Goal: Communication & Community: Connect with others

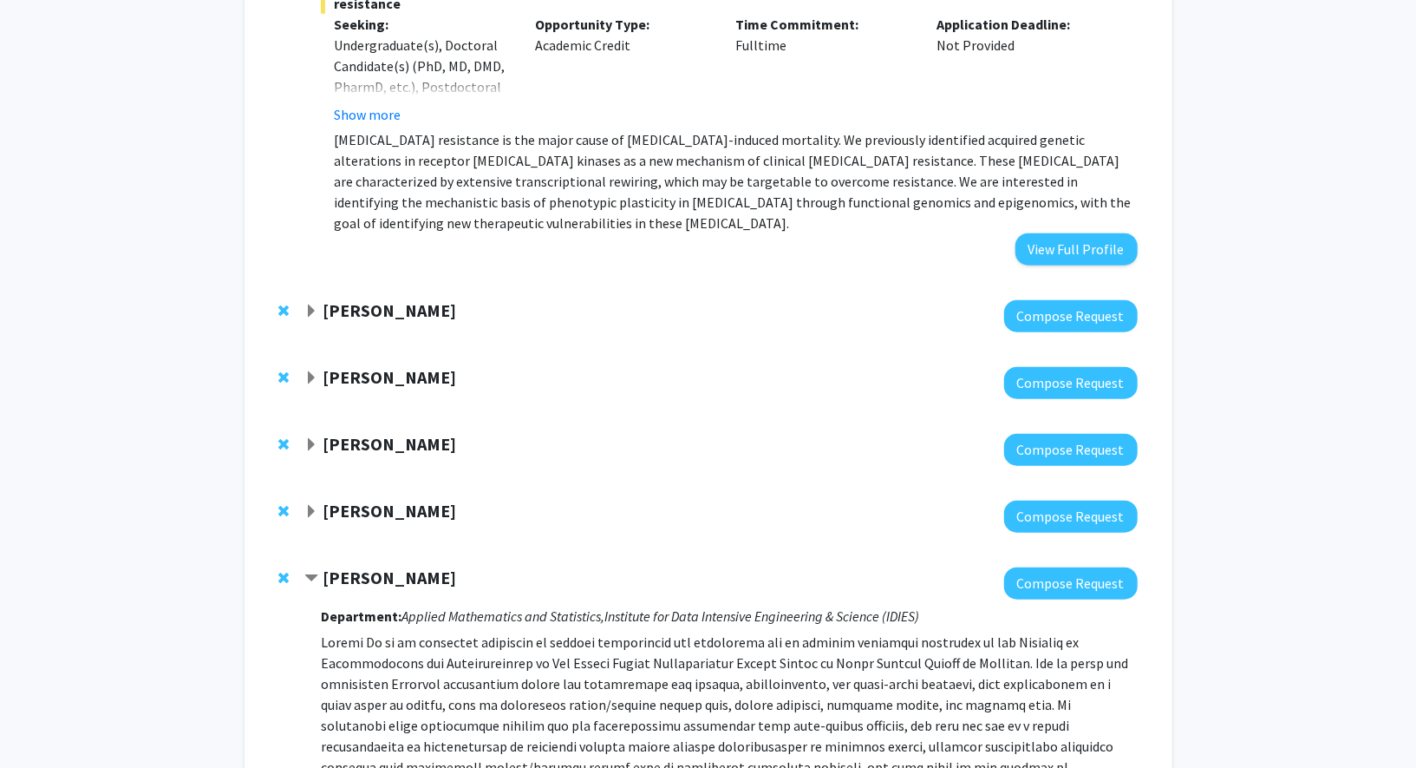
scroll to position [991, 0]
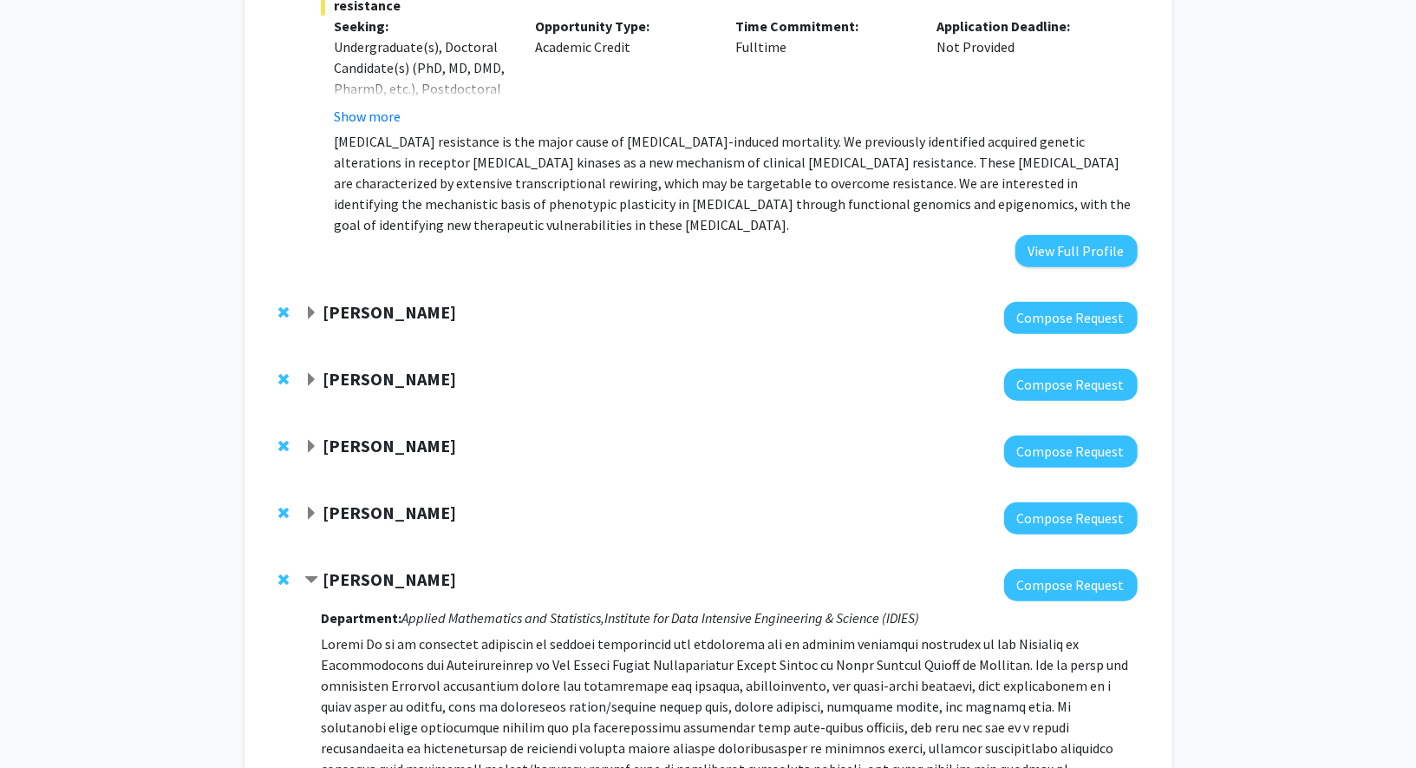
click at [310, 306] on span "Expand Karen Fleming Bookmark" at bounding box center [311, 313] width 14 height 14
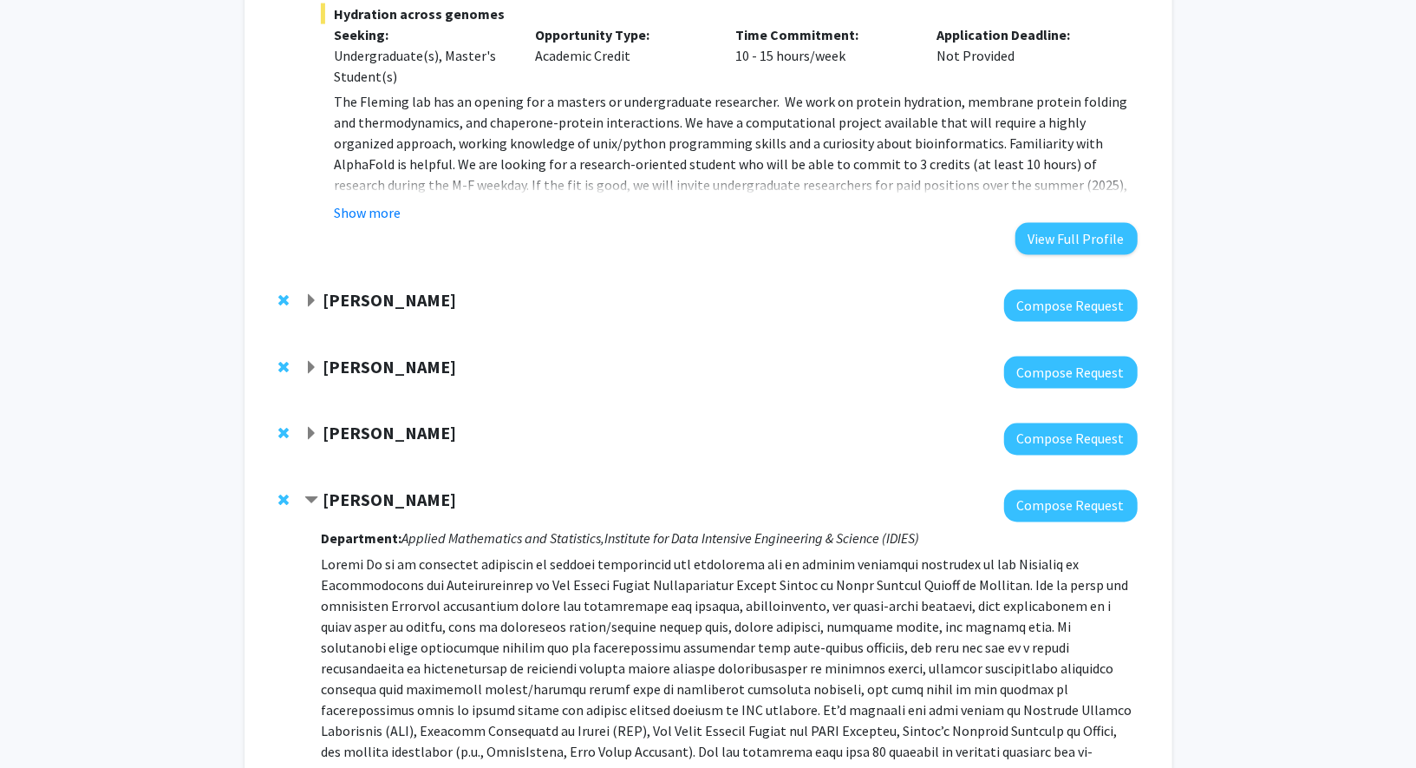
scroll to position [1626, 0]
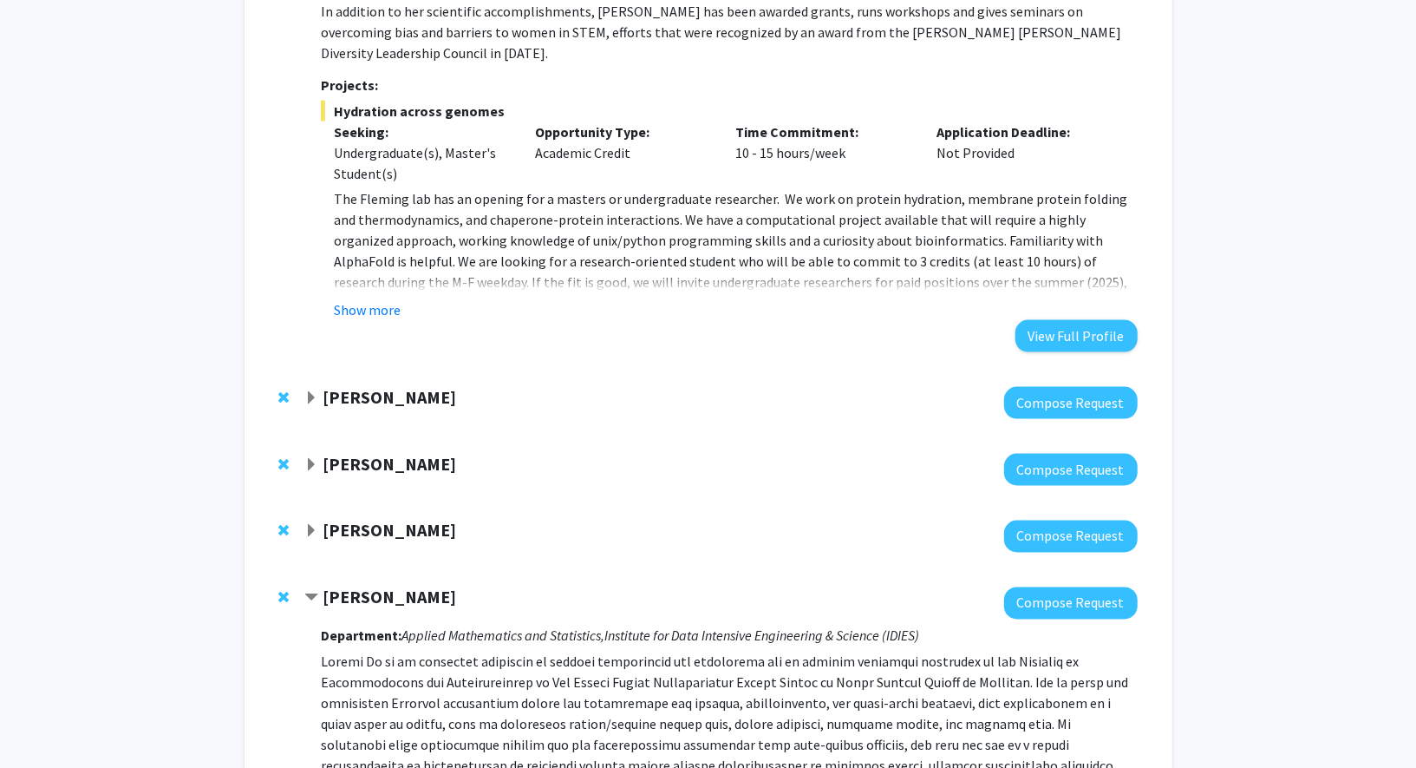
click at [312, 391] on span "Expand Sixuan Li Bookmark" at bounding box center [311, 398] width 14 height 14
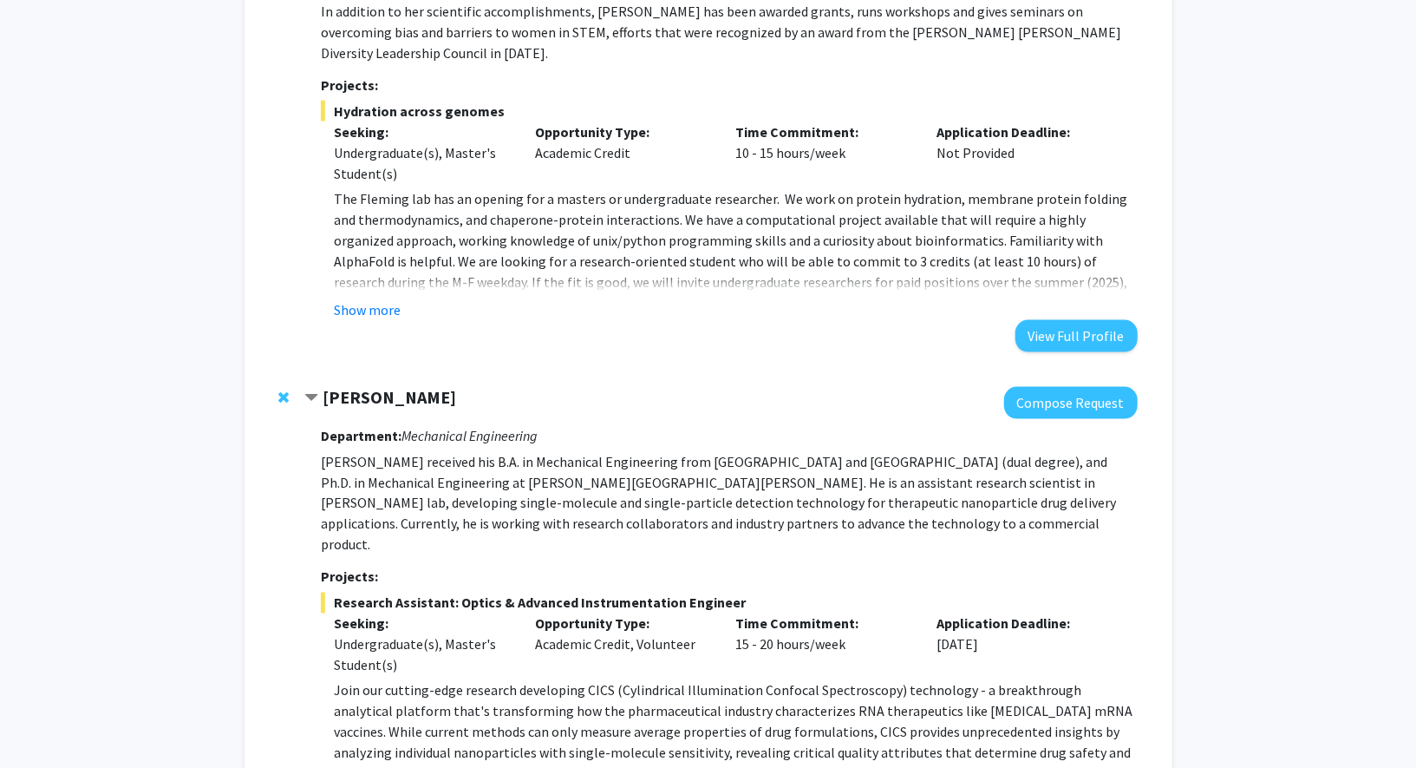
click at [312, 391] on span "Contract Sixuan Li Bookmark" at bounding box center [311, 398] width 14 height 14
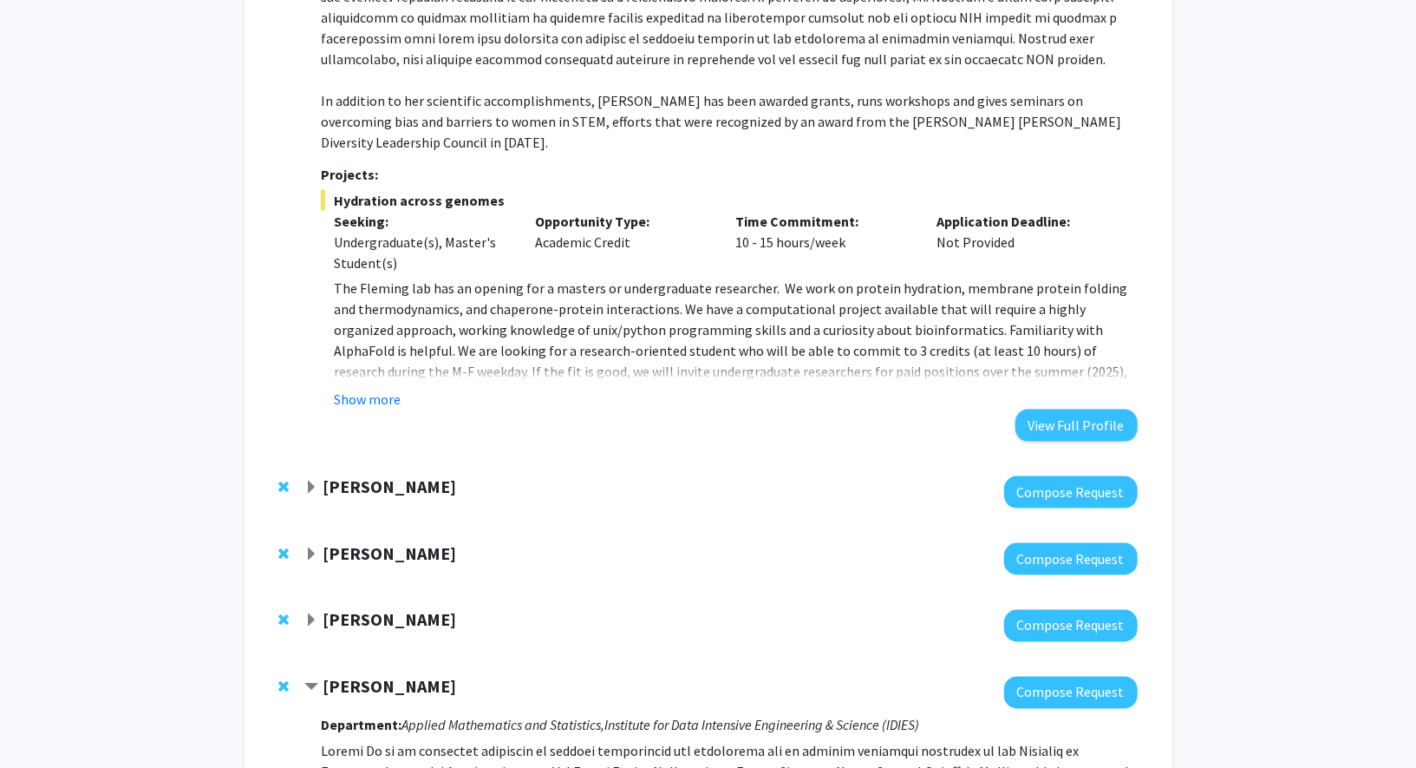
scroll to position [1538, 0]
click at [314, 546] on span "Expand Joel Bader Bookmark" at bounding box center [311, 553] width 14 height 14
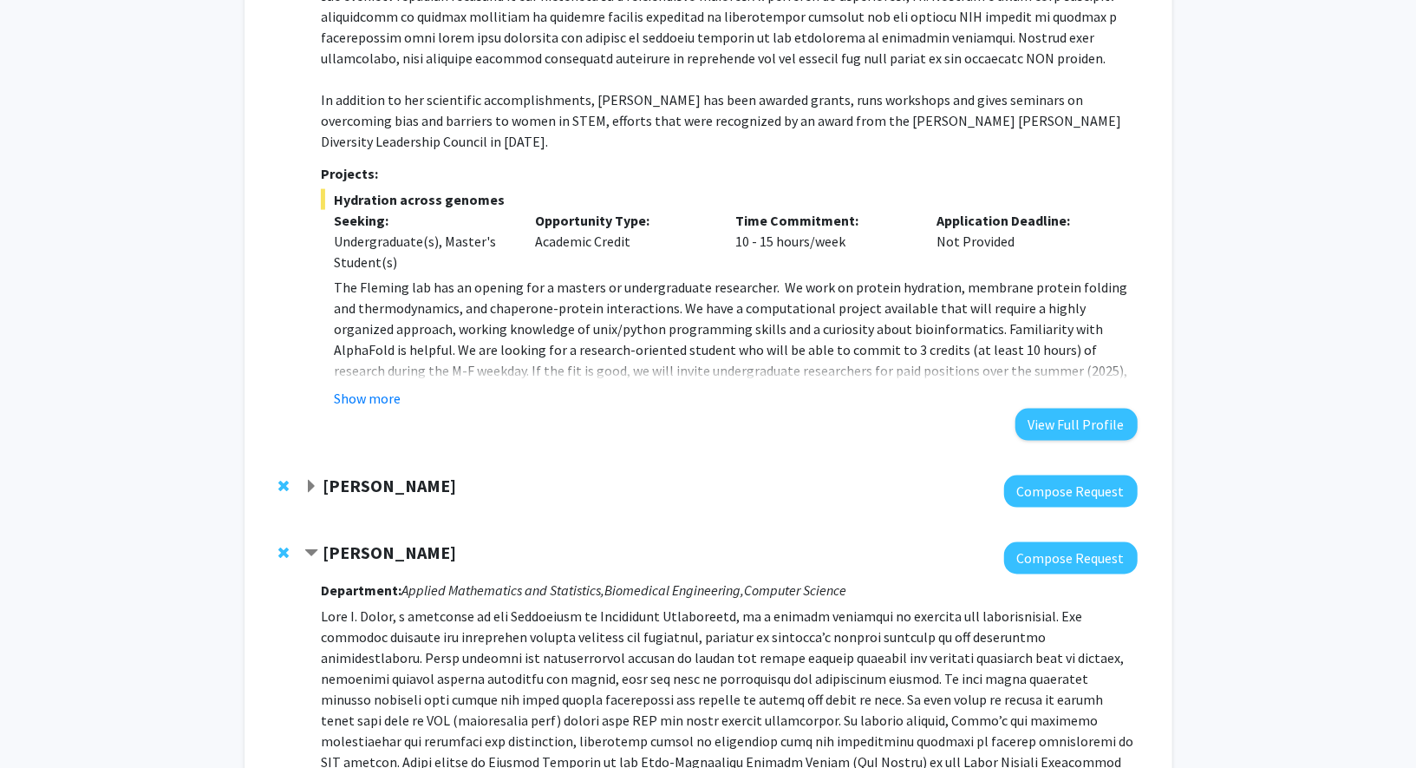
click at [314, 546] on span "Contract Joel Bader Bookmark" at bounding box center [311, 553] width 14 height 14
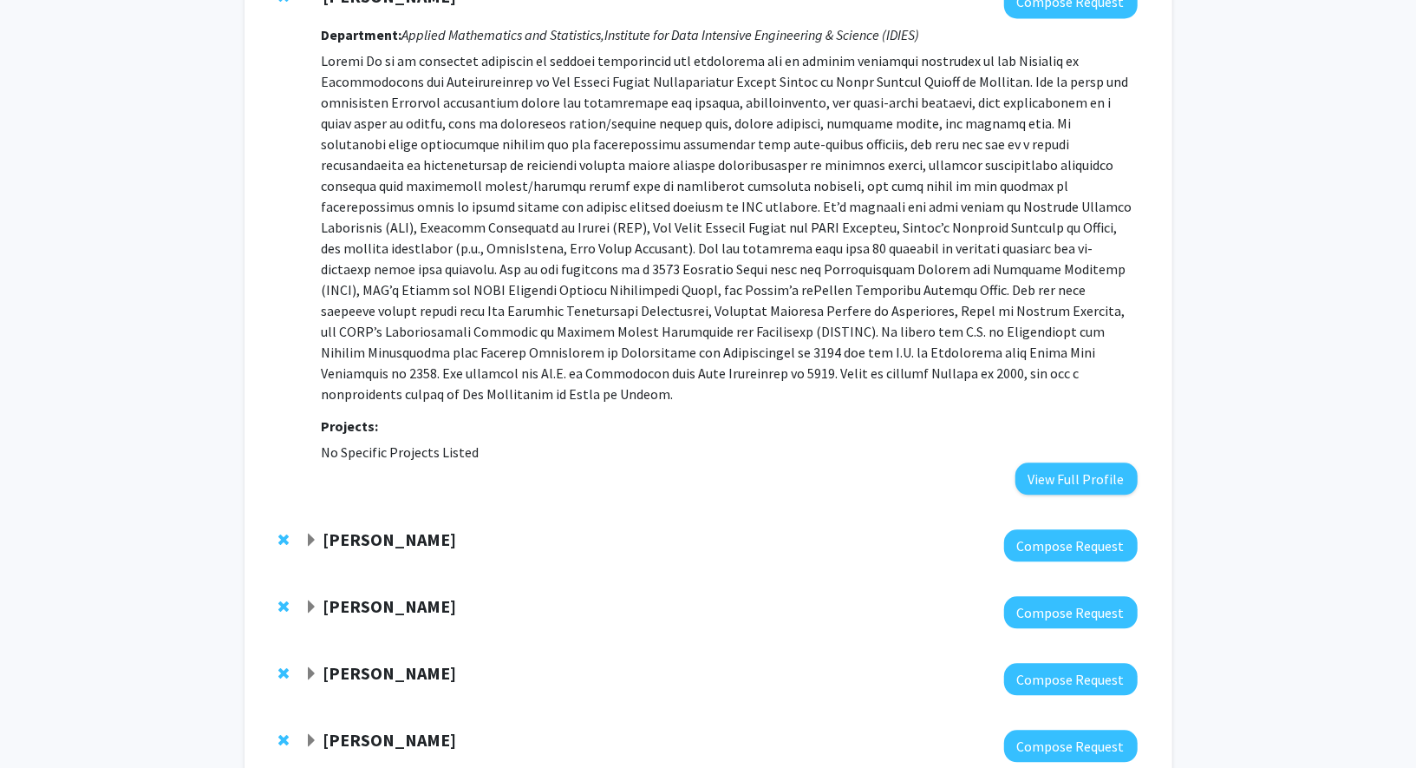
scroll to position [2318, 0]
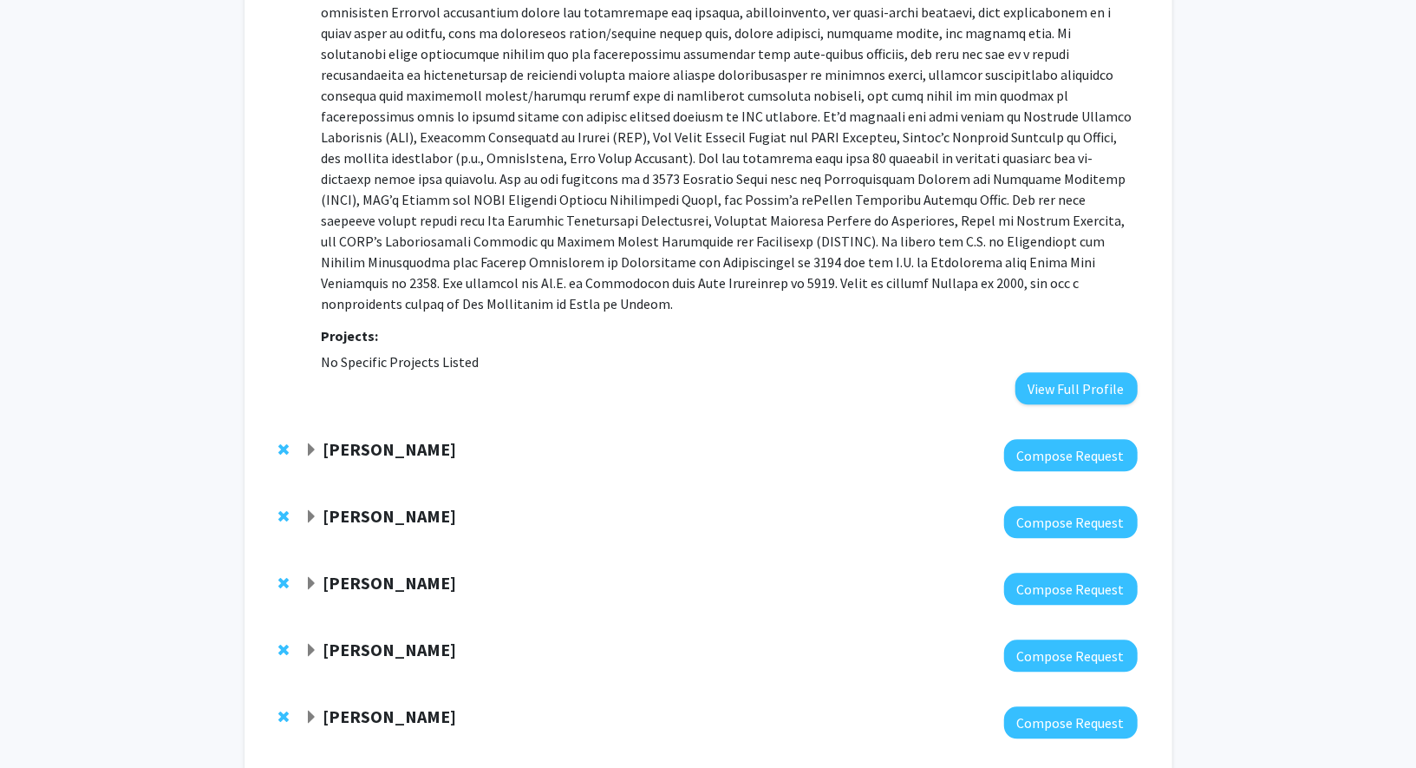
click at [312, 510] on span "Expand Pablo Iglesias Bookmark" at bounding box center [311, 517] width 14 height 14
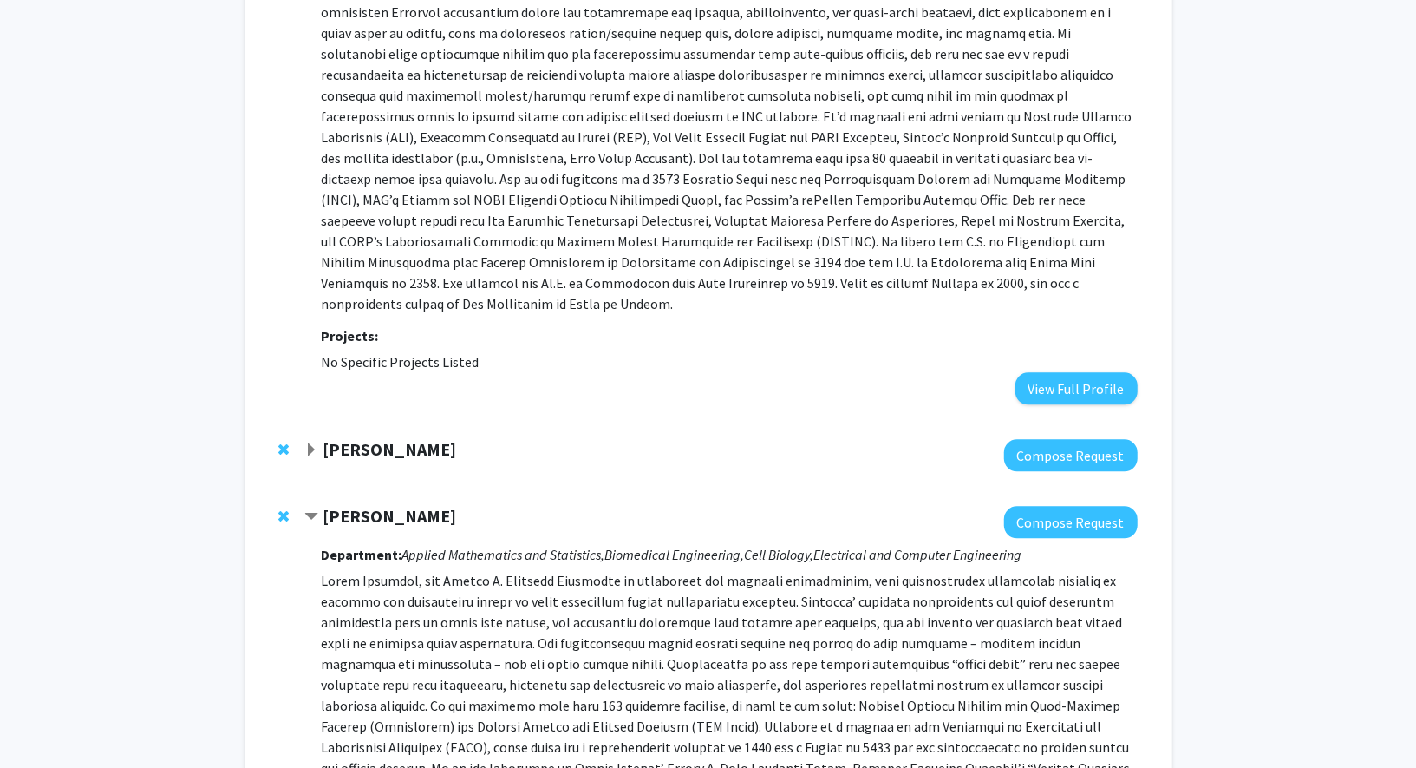
click at [312, 510] on span "Contract Pablo Iglesias Bookmark" at bounding box center [311, 517] width 14 height 14
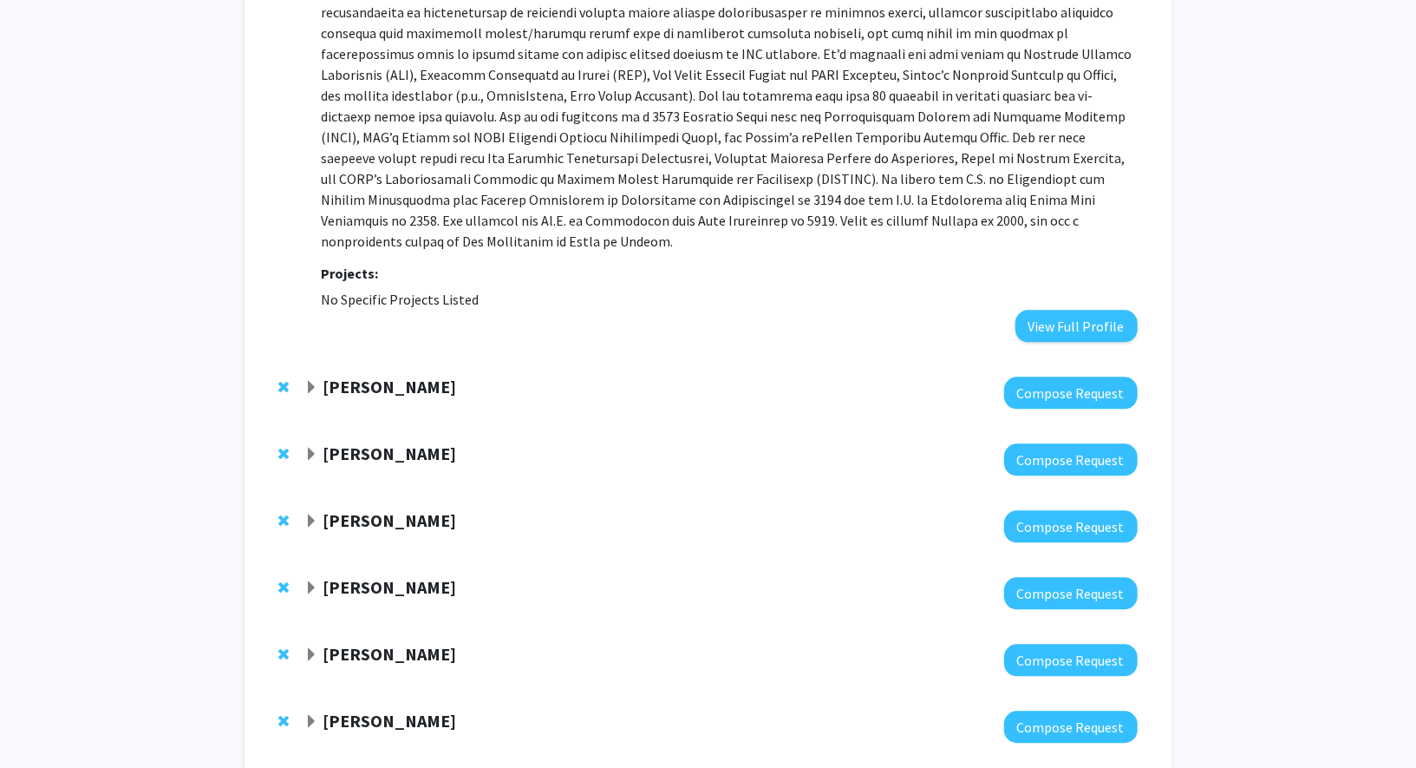
scroll to position [2442, 0]
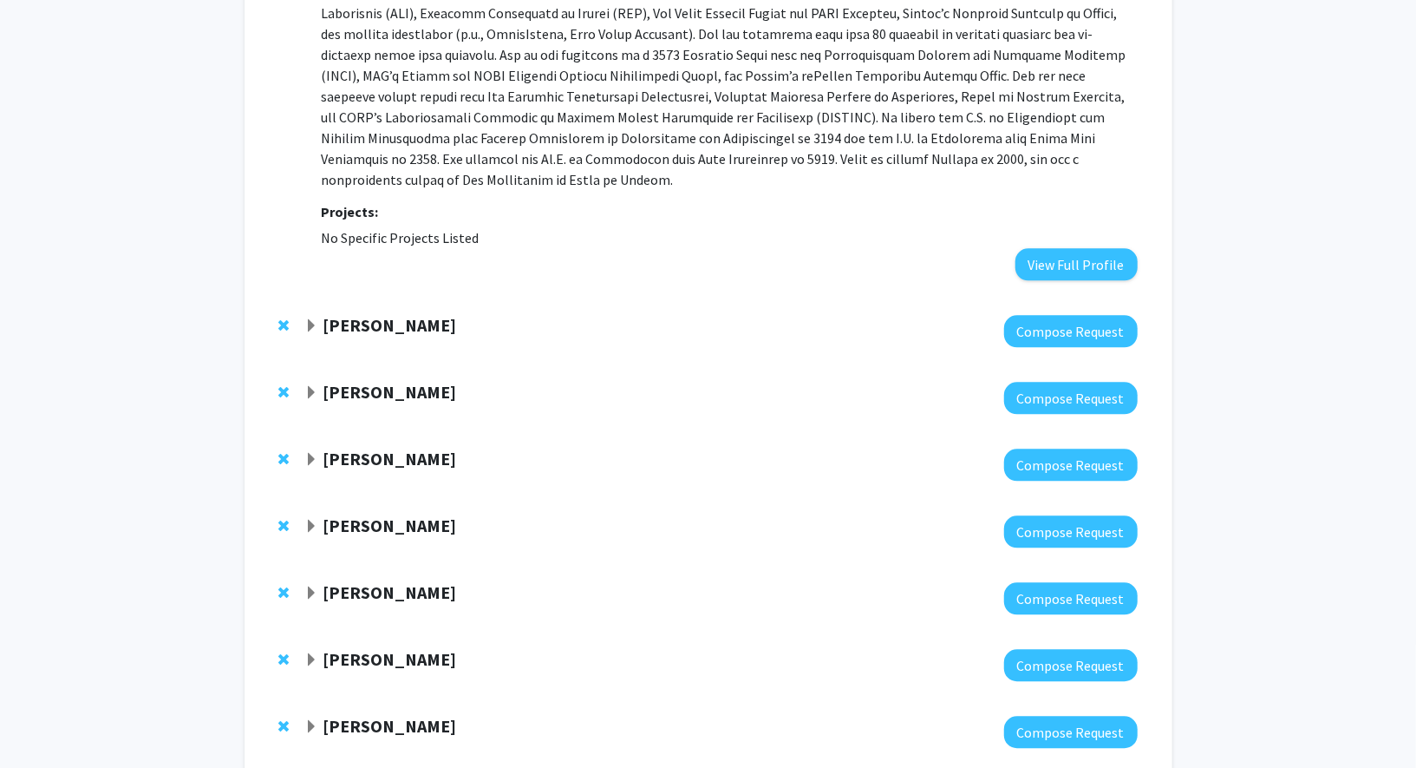
click at [311, 520] on span "Expand Michael Beer Bookmark" at bounding box center [311, 527] width 14 height 14
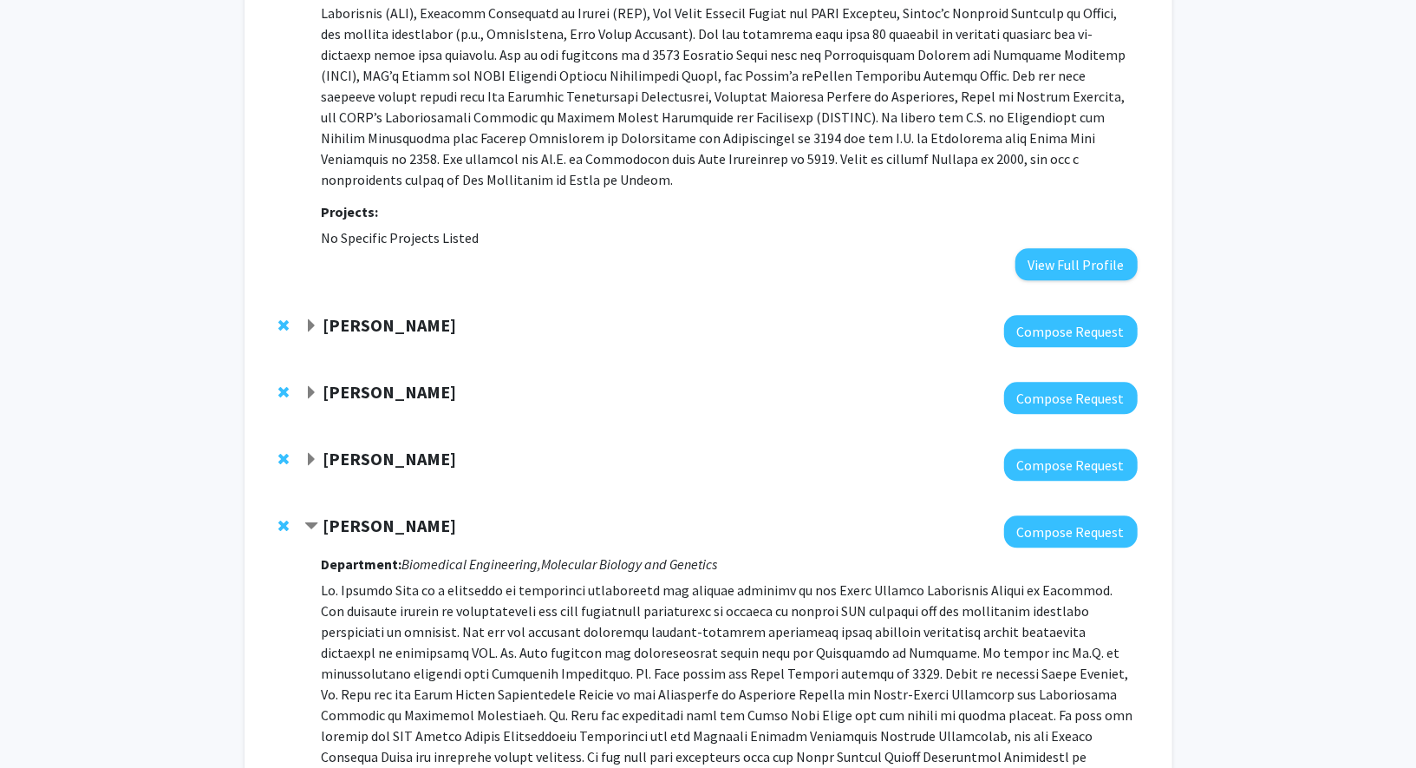
click at [311, 520] on span "Contract Michael Beer Bookmark" at bounding box center [311, 527] width 14 height 14
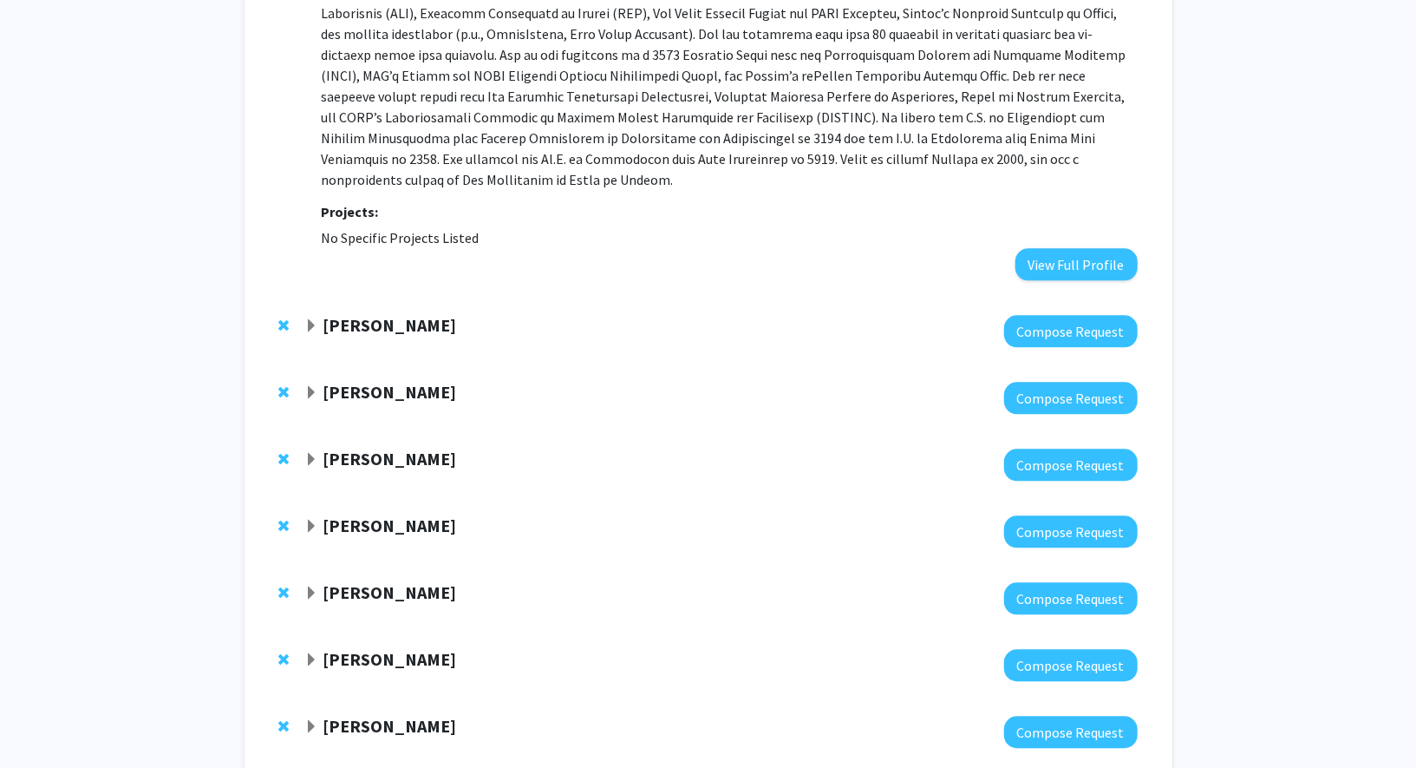
click at [317, 453] on span "Expand Winston Timp Bookmark" at bounding box center [311, 460] width 14 height 14
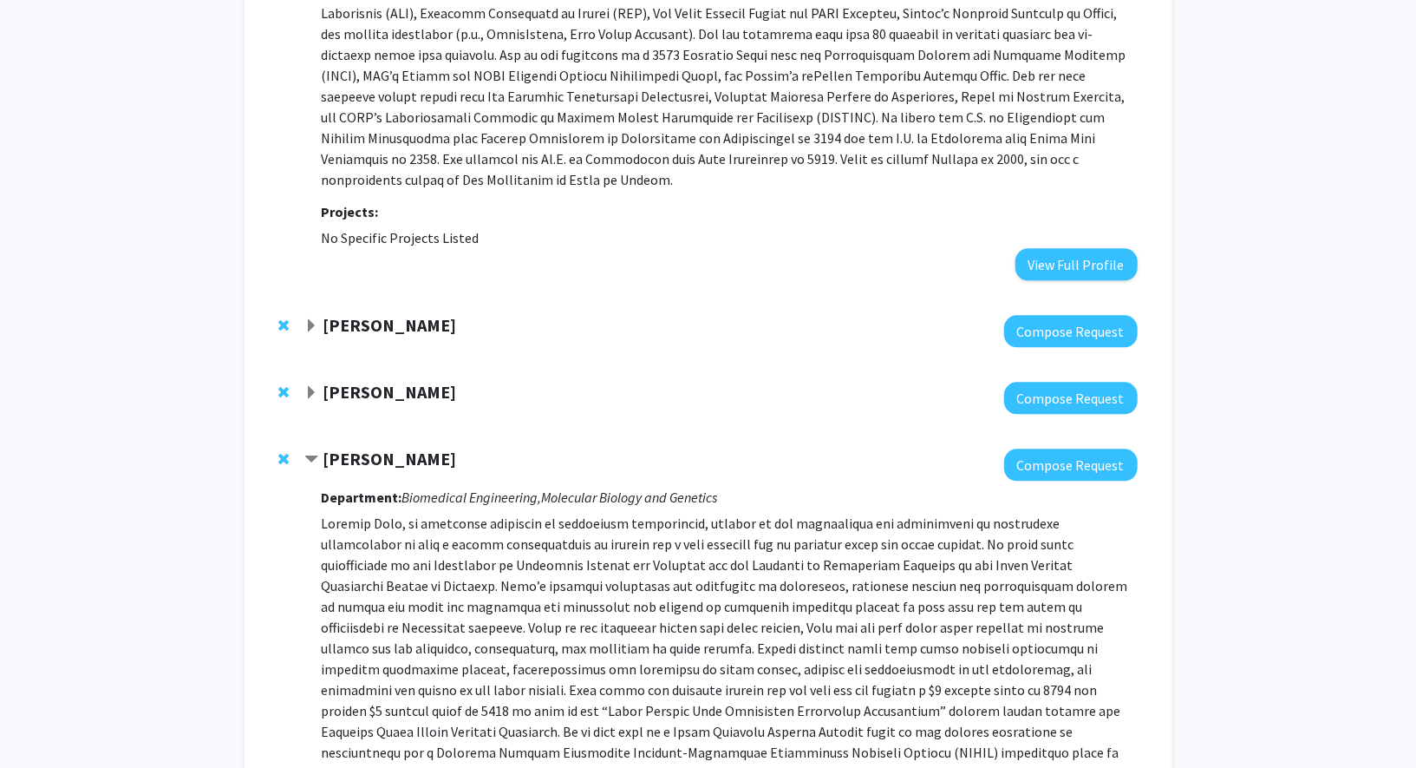
click at [317, 453] on span "Contract Winston Timp Bookmark" at bounding box center [311, 460] width 14 height 14
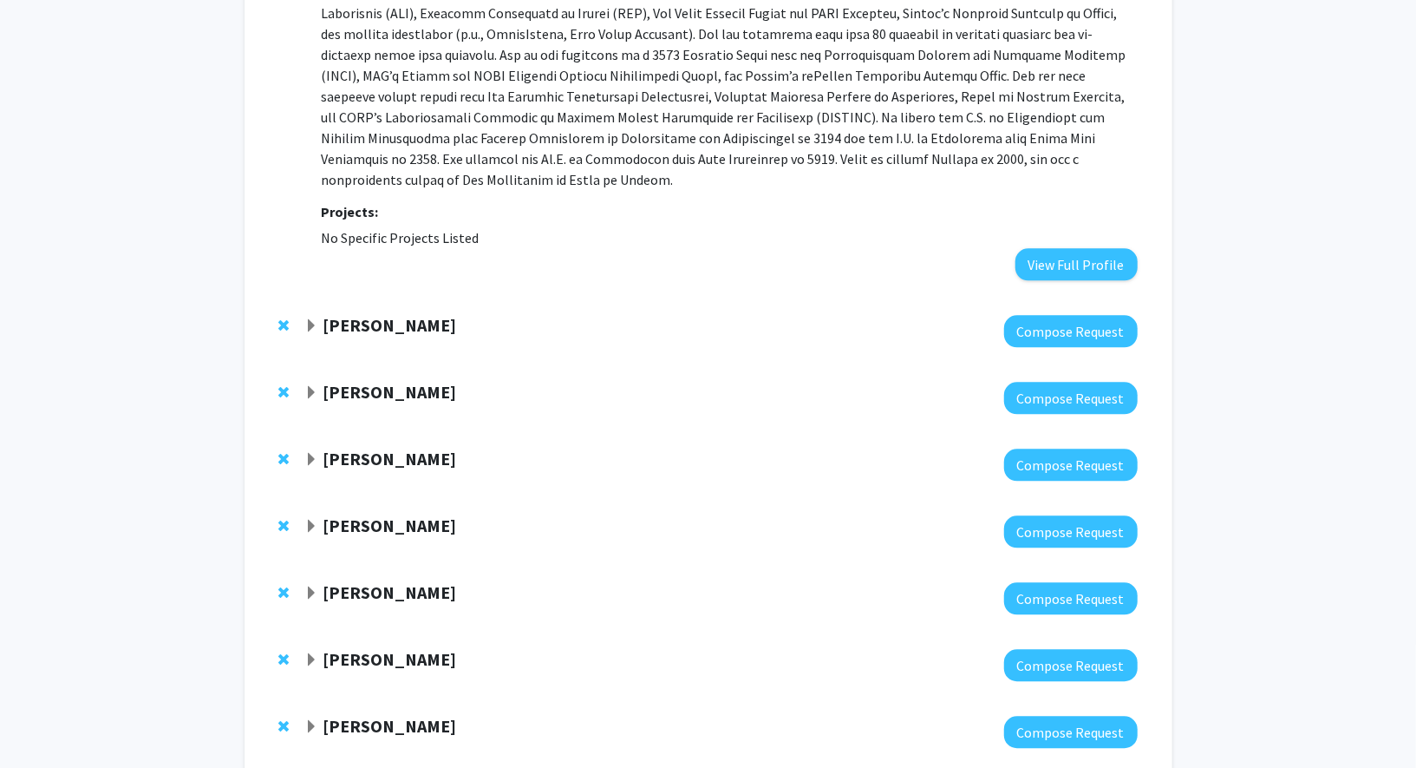
click at [313, 586] on span "Expand Patrick Cahan Bookmark" at bounding box center [311, 593] width 14 height 14
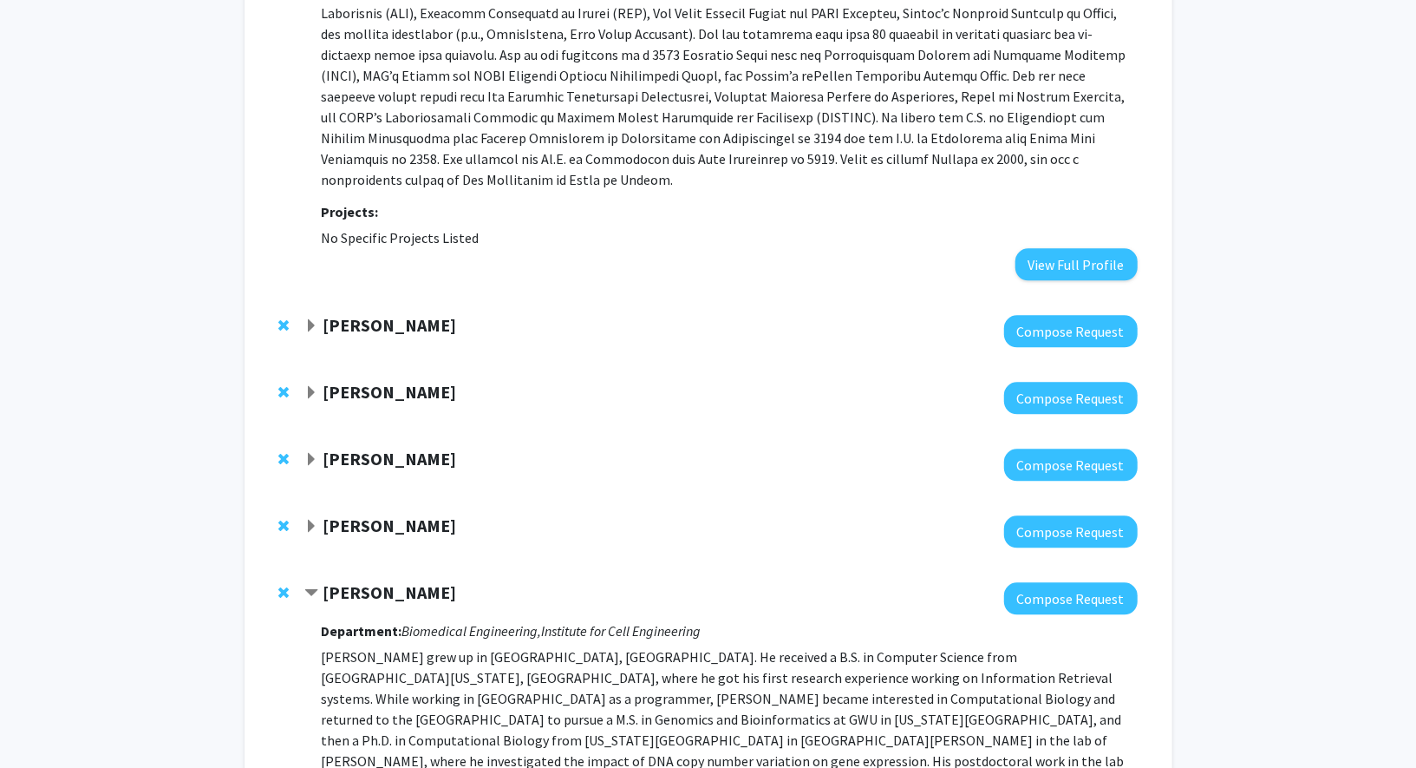
click at [313, 586] on span "Contract Patrick Cahan Bookmark" at bounding box center [311, 593] width 14 height 14
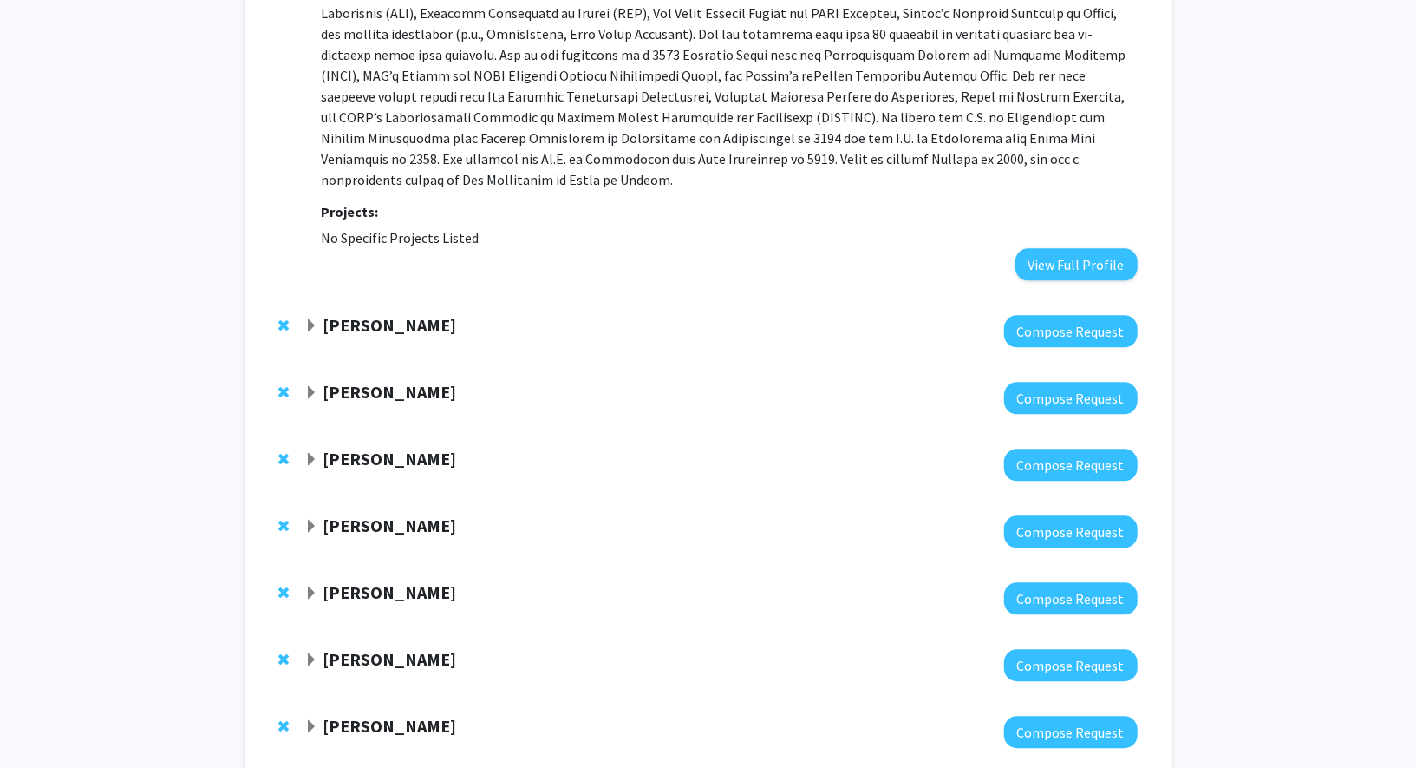
click at [304, 653] on span "Expand Andy Feinberg Bookmark" at bounding box center [311, 660] width 14 height 14
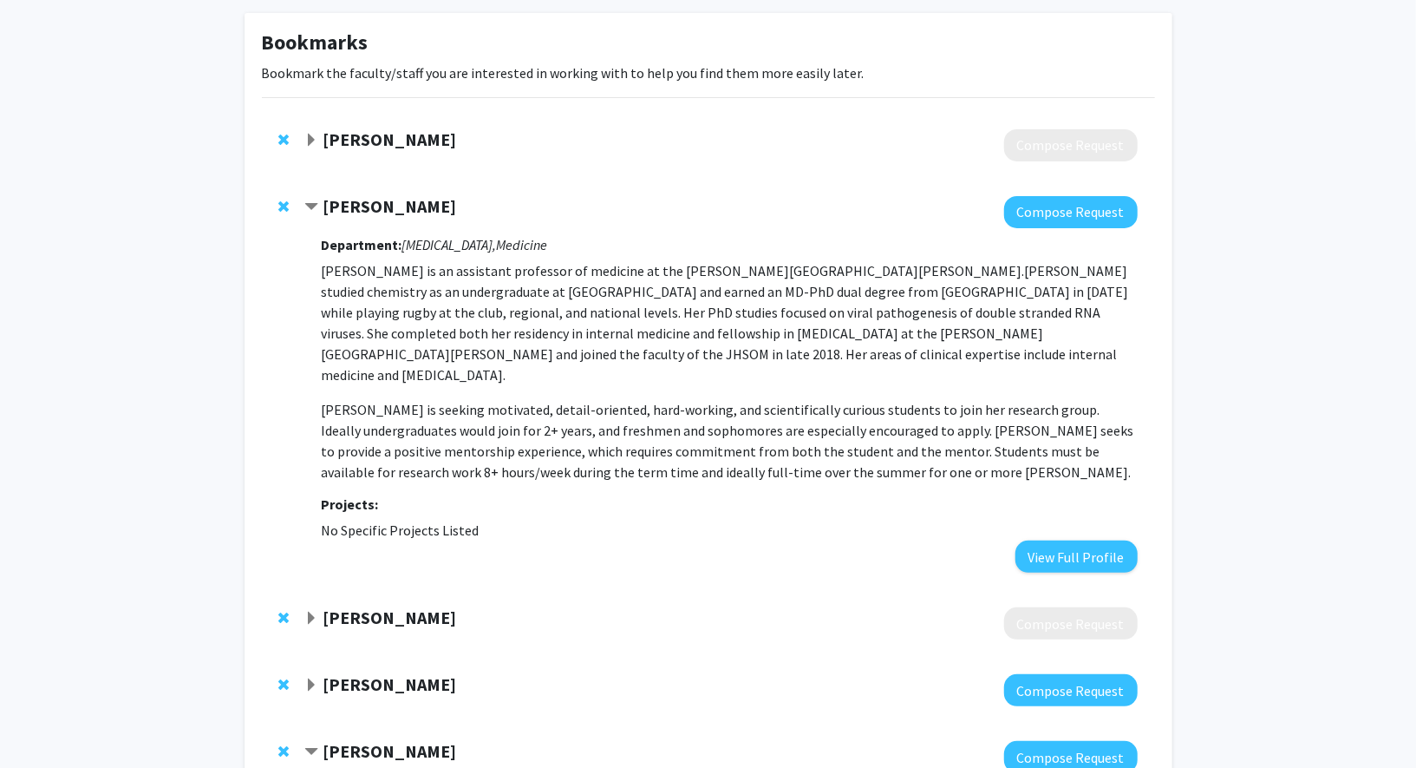
scroll to position [67, 0]
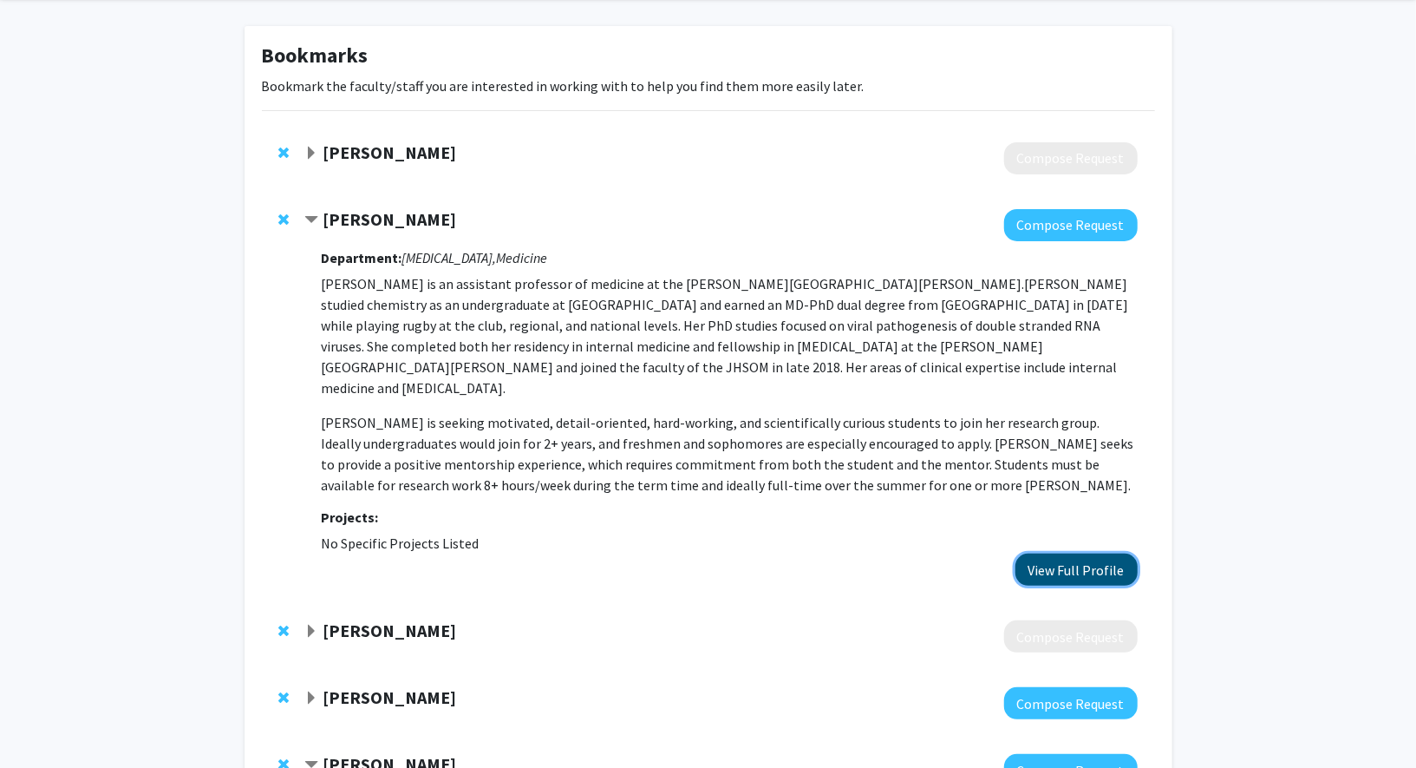
click at [1076, 553] on button "View Full Profile" at bounding box center [1077, 569] width 122 height 32
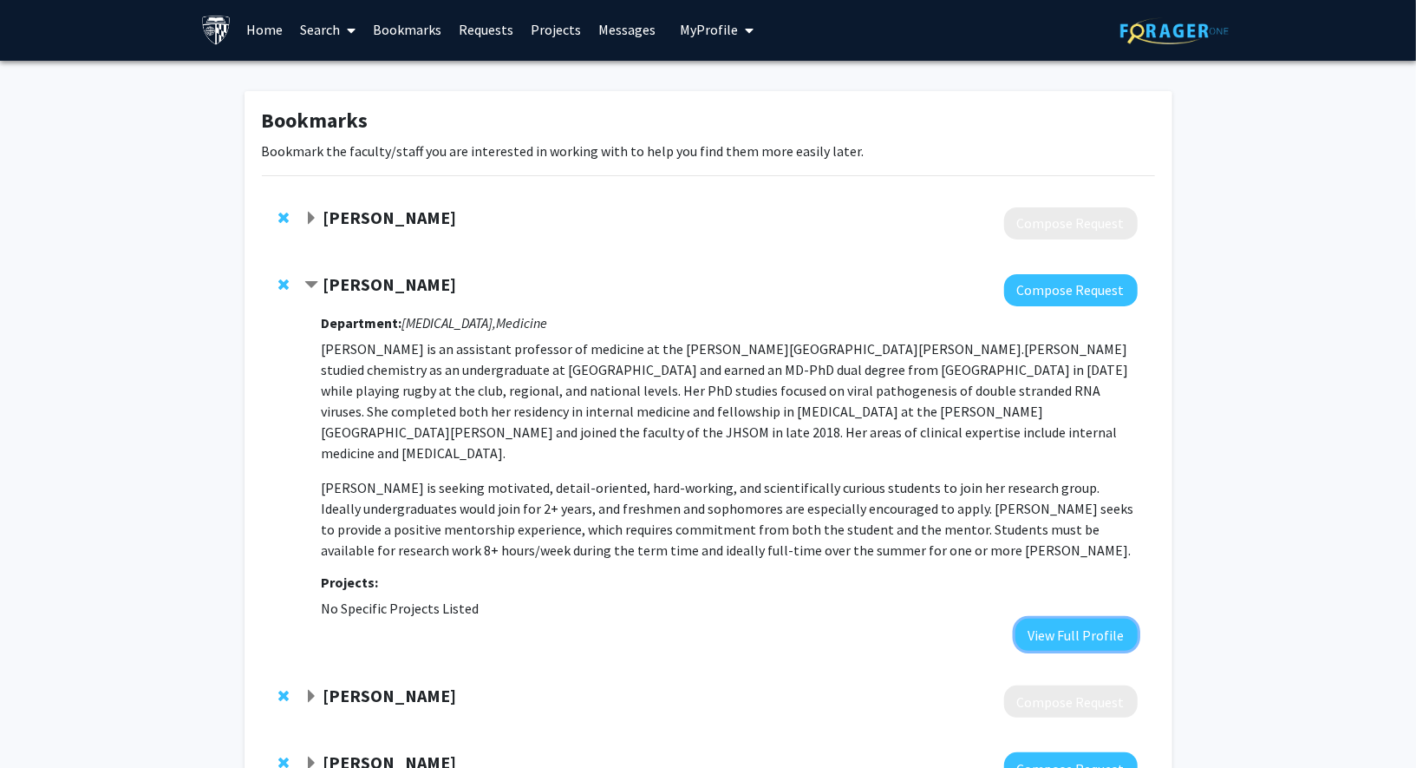
scroll to position [0, 0]
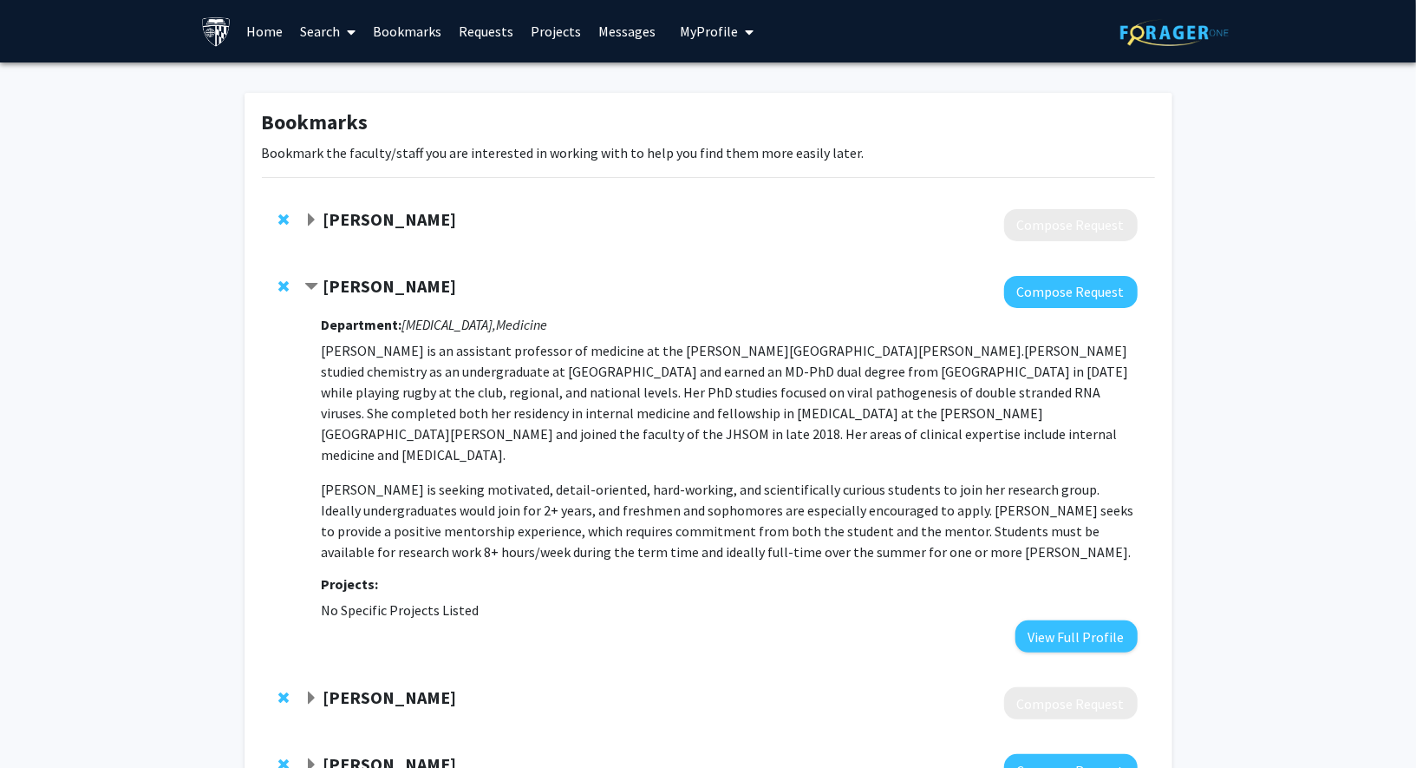
click at [377, 286] on strong "Annie Antar" at bounding box center [390, 286] width 134 height 22
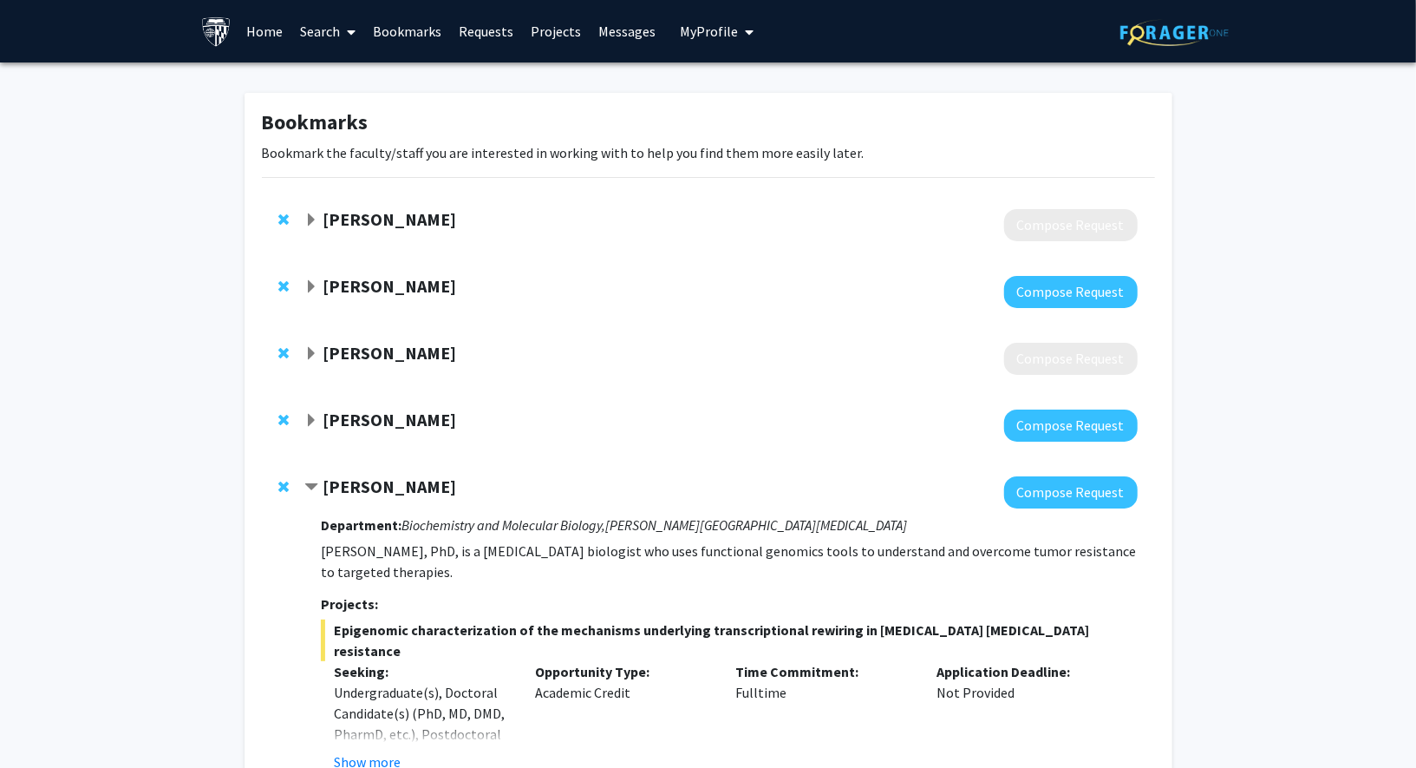
click at [370, 290] on strong "Annie Antar" at bounding box center [390, 286] width 134 height 22
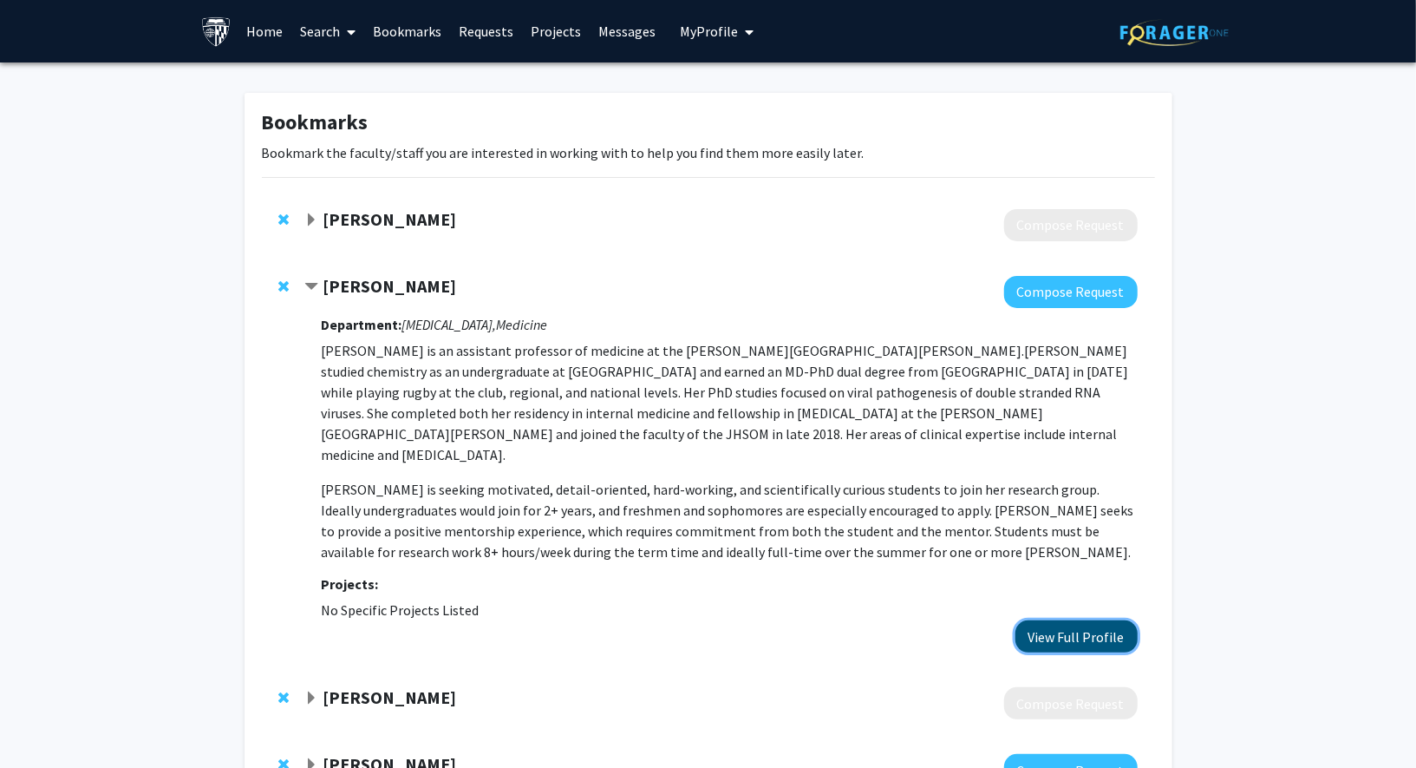
click at [1100, 620] on button "View Full Profile" at bounding box center [1077, 636] width 122 height 32
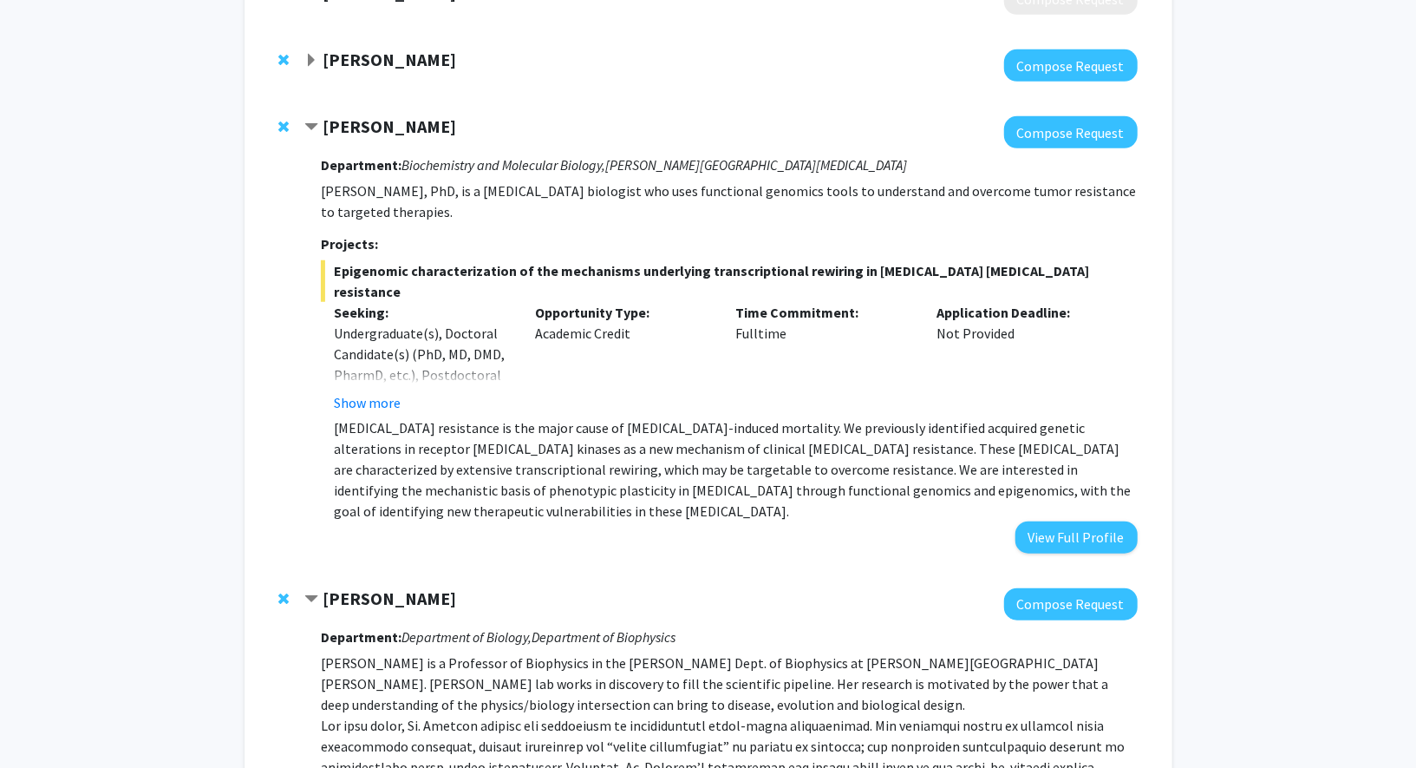
scroll to position [698, 0]
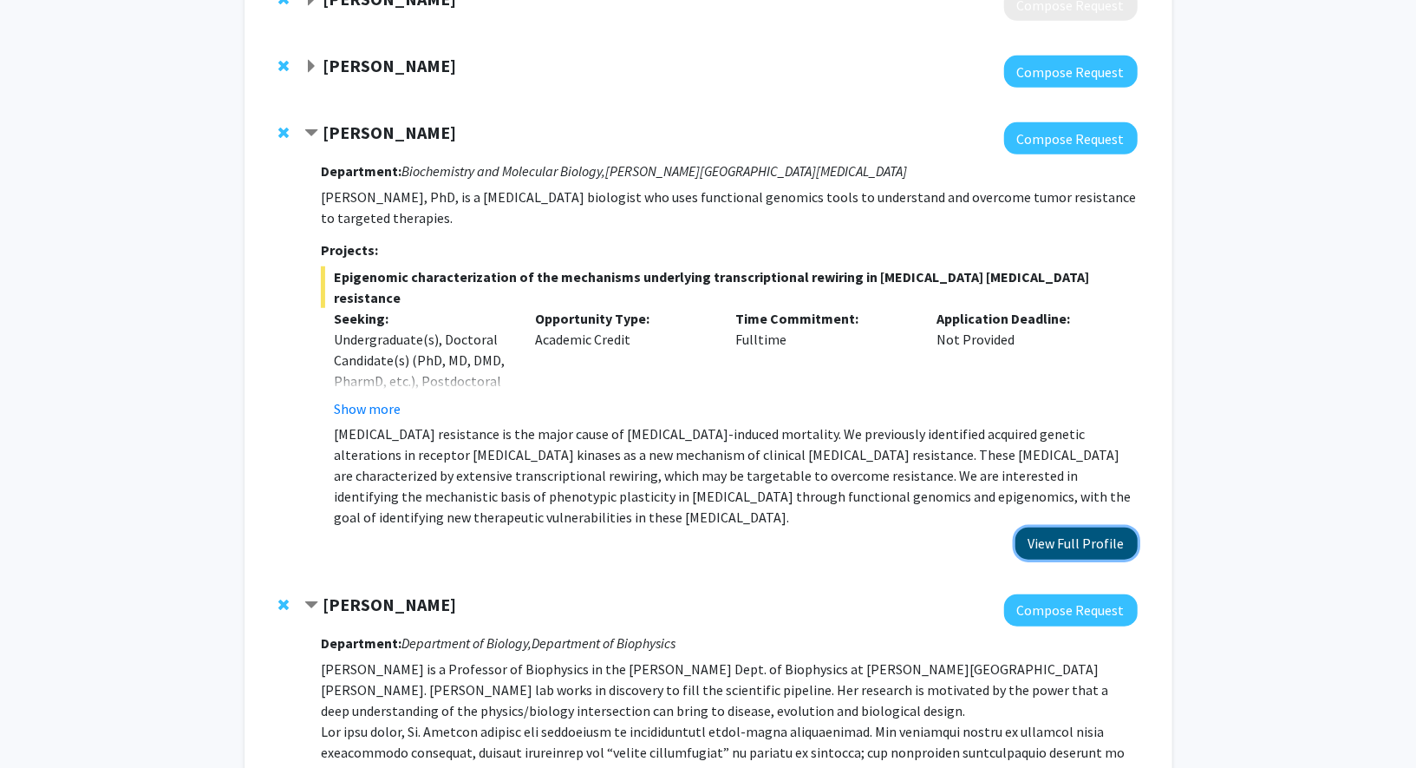
click at [1072, 527] on button "View Full Profile" at bounding box center [1077, 543] width 122 height 32
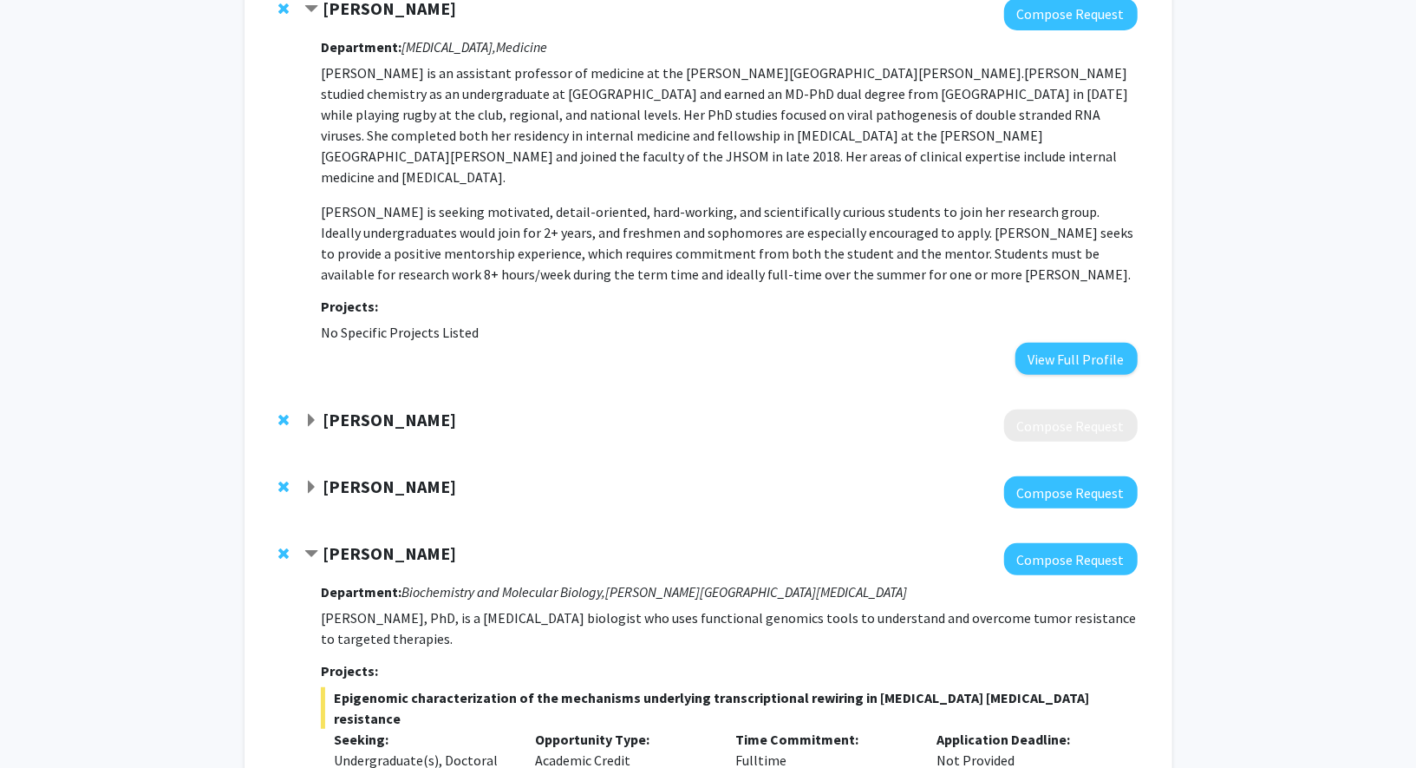
scroll to position [271, 0]
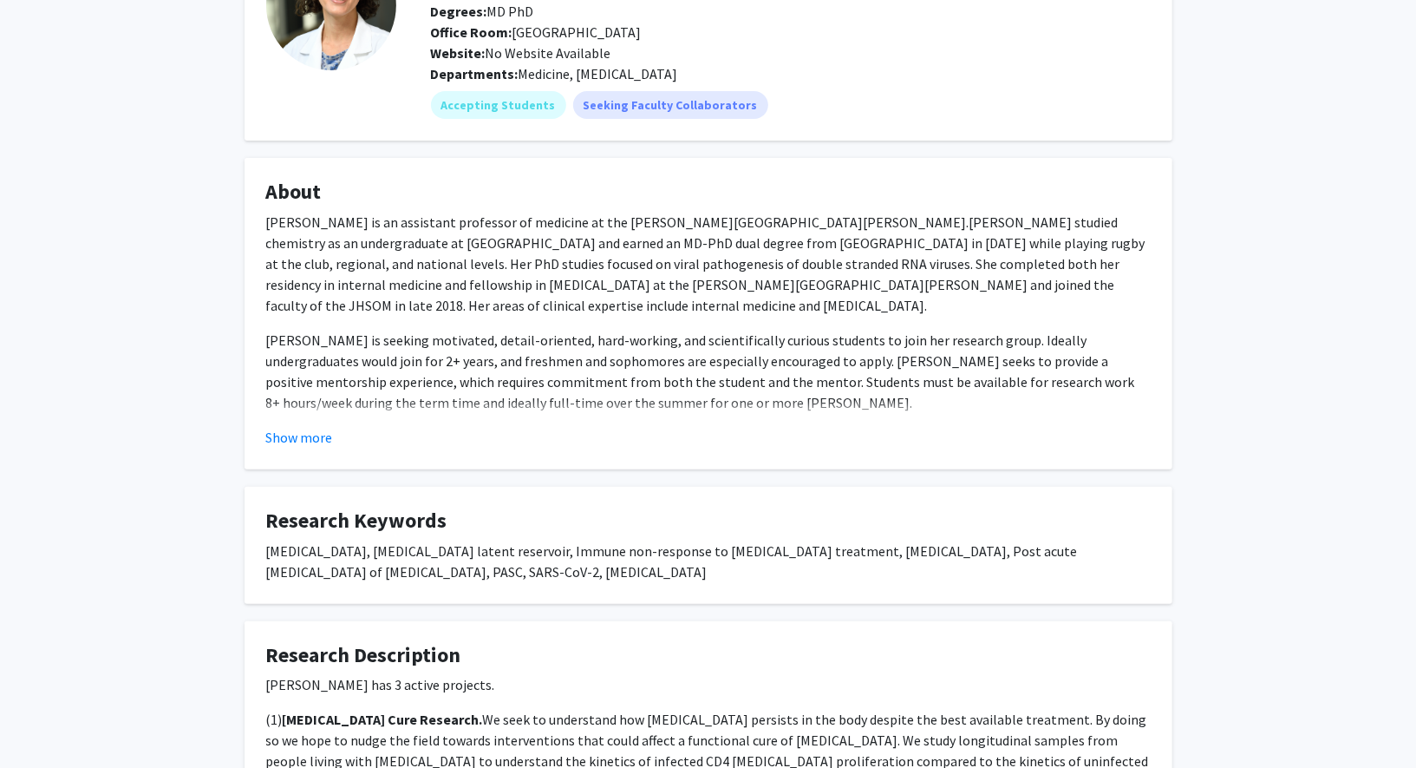
scroll to position [163, 0]
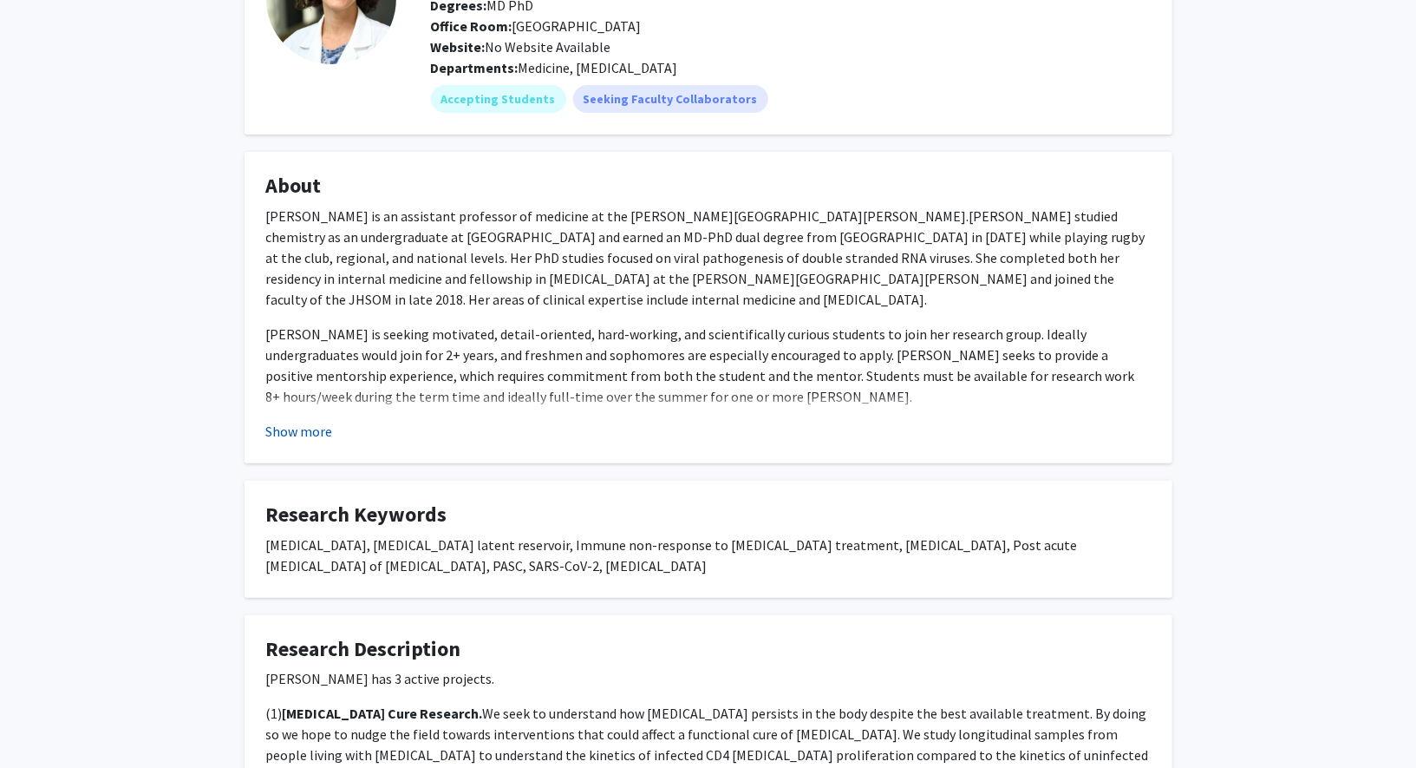
click at [302, 428] on button "Show more" at bounding box center [299, 431] width 67 height 21
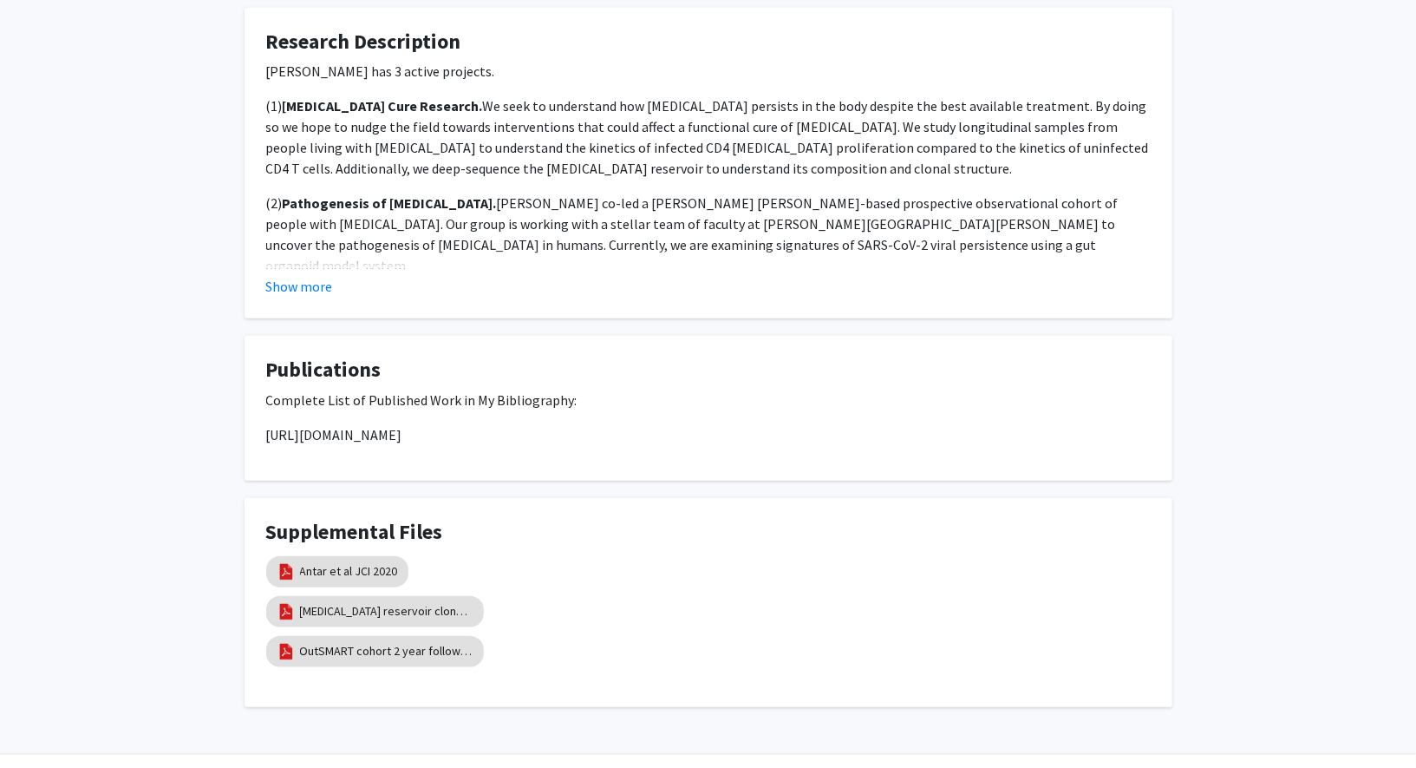
scroll to position [823, 0]
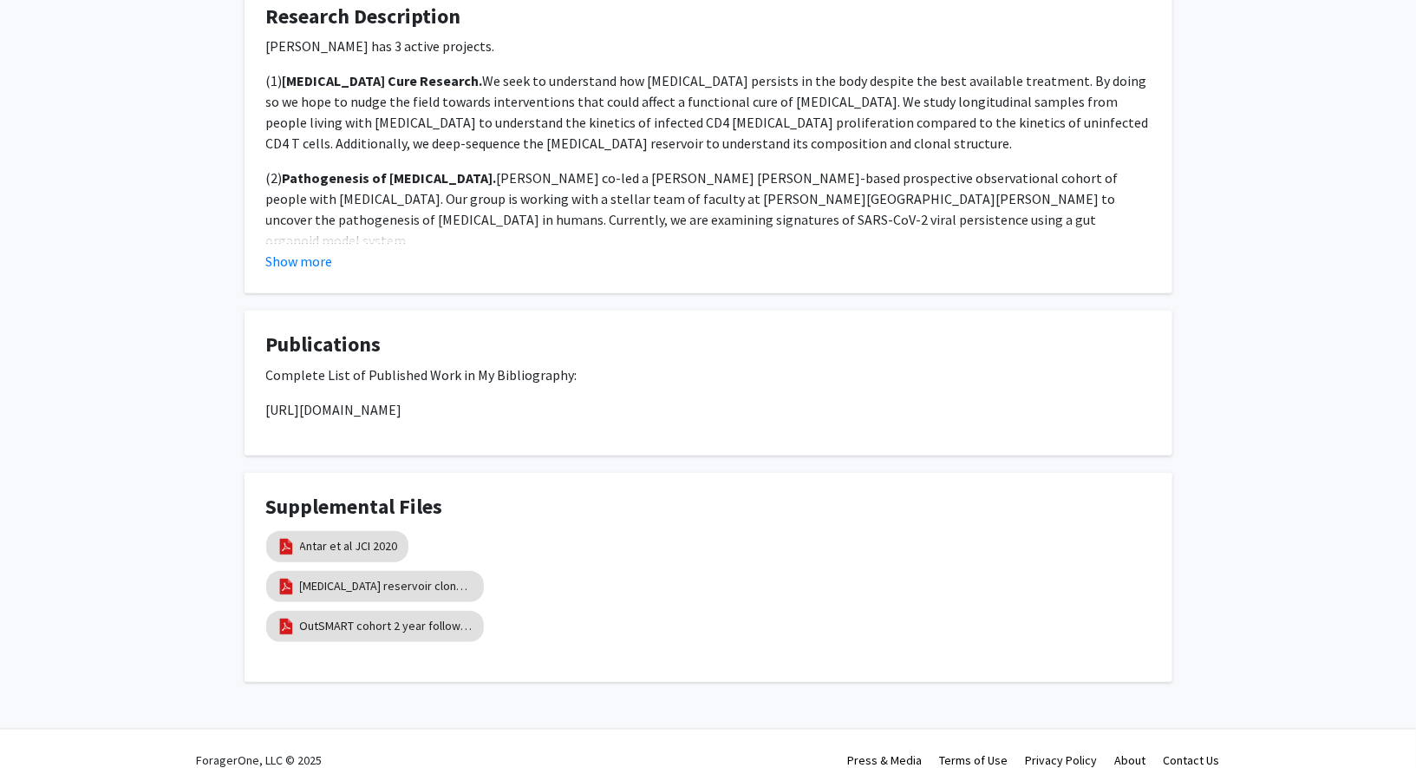
click at [422, 399] on p "https://www.ncbi.nlm.nih.gov/myncbi/1fSM4QQ5O8IQq/bibliography/public/" at bounding box center [708, 409] width 885 height 21
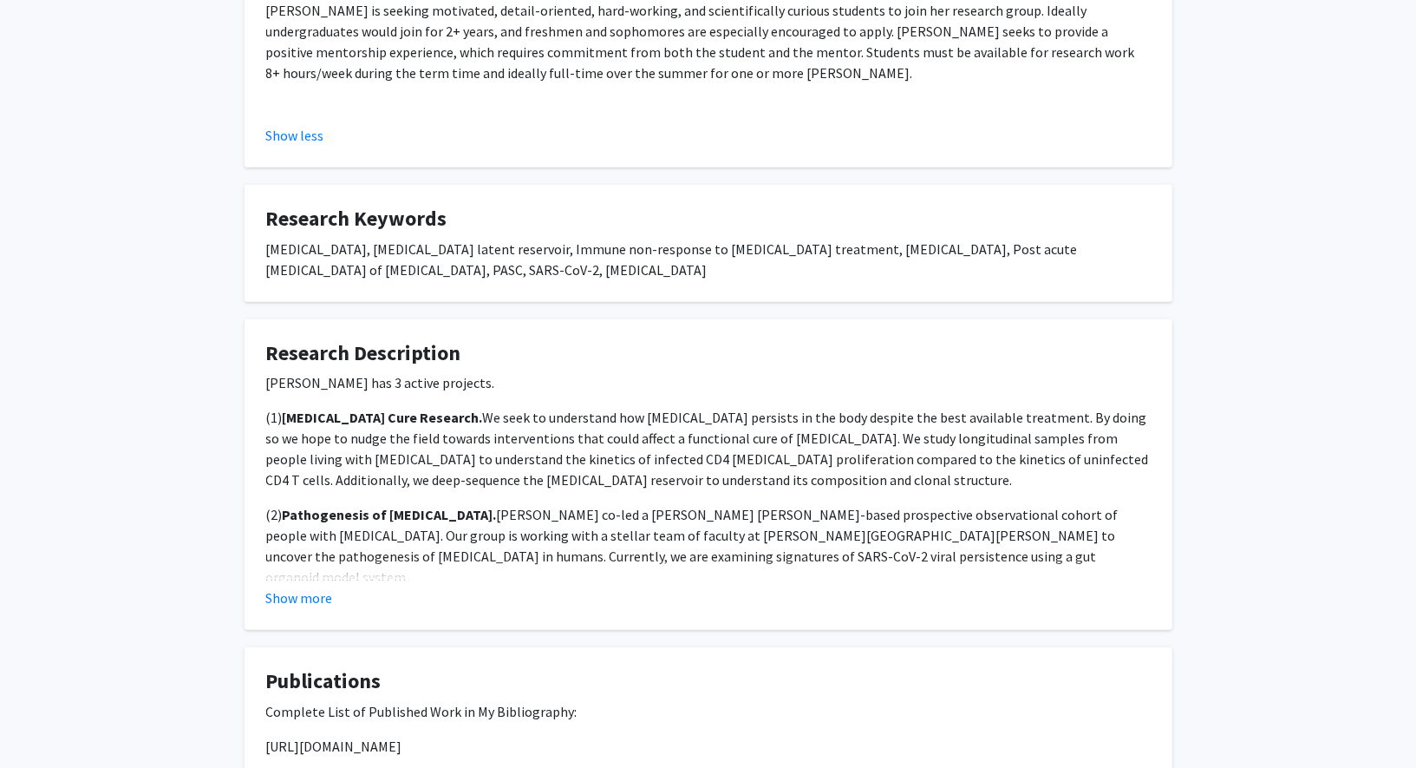
scroll to position [0, 0]
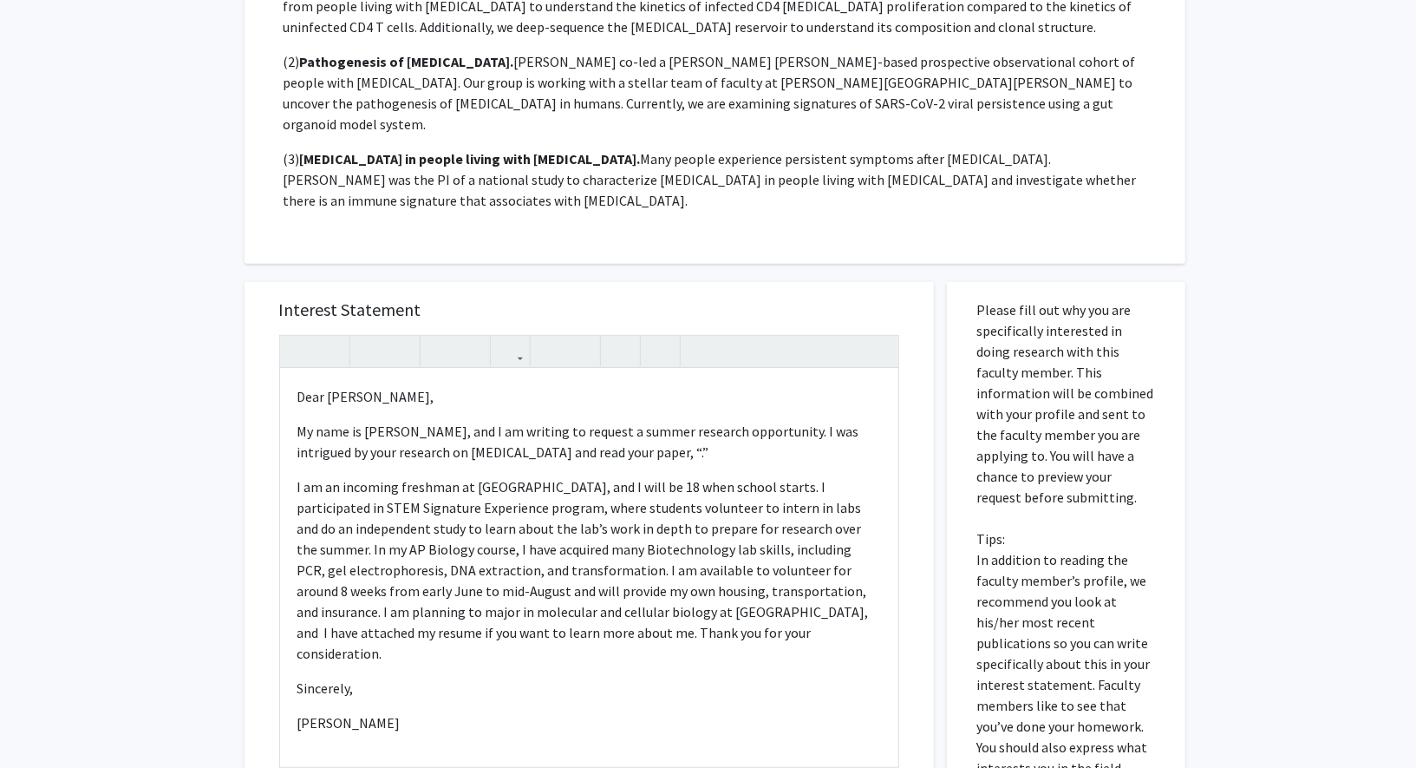
scroll to position [487, 0]
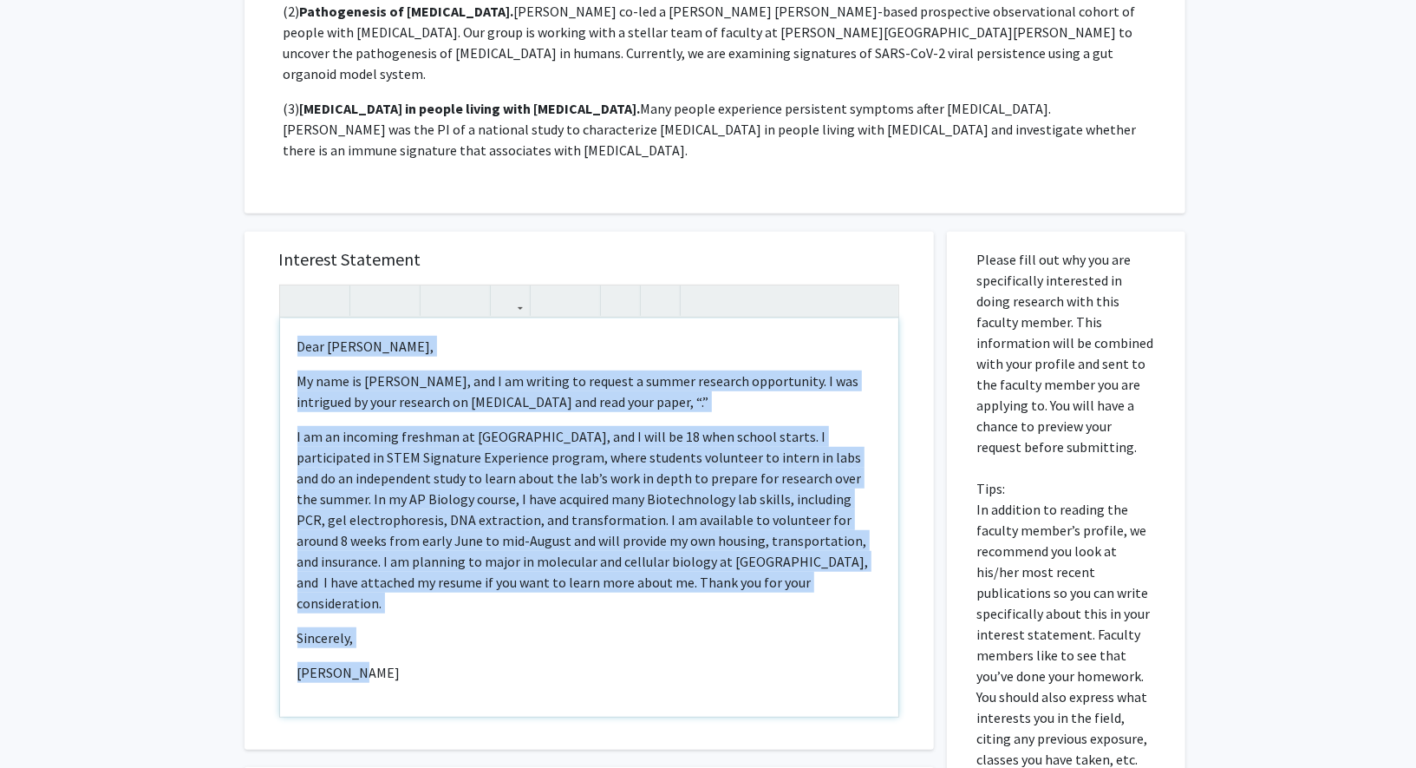
drag, startPoint x: 293, startPoint y: 281, endPoint x: 415, endPoint y: 605, distance: 346.4
click at [415, 605] on div "Dear Dr. Antar, My name is Lizzy Rao, and I am writing to request a summer rese…" at bounding box center [589, 517] width 618 height 398
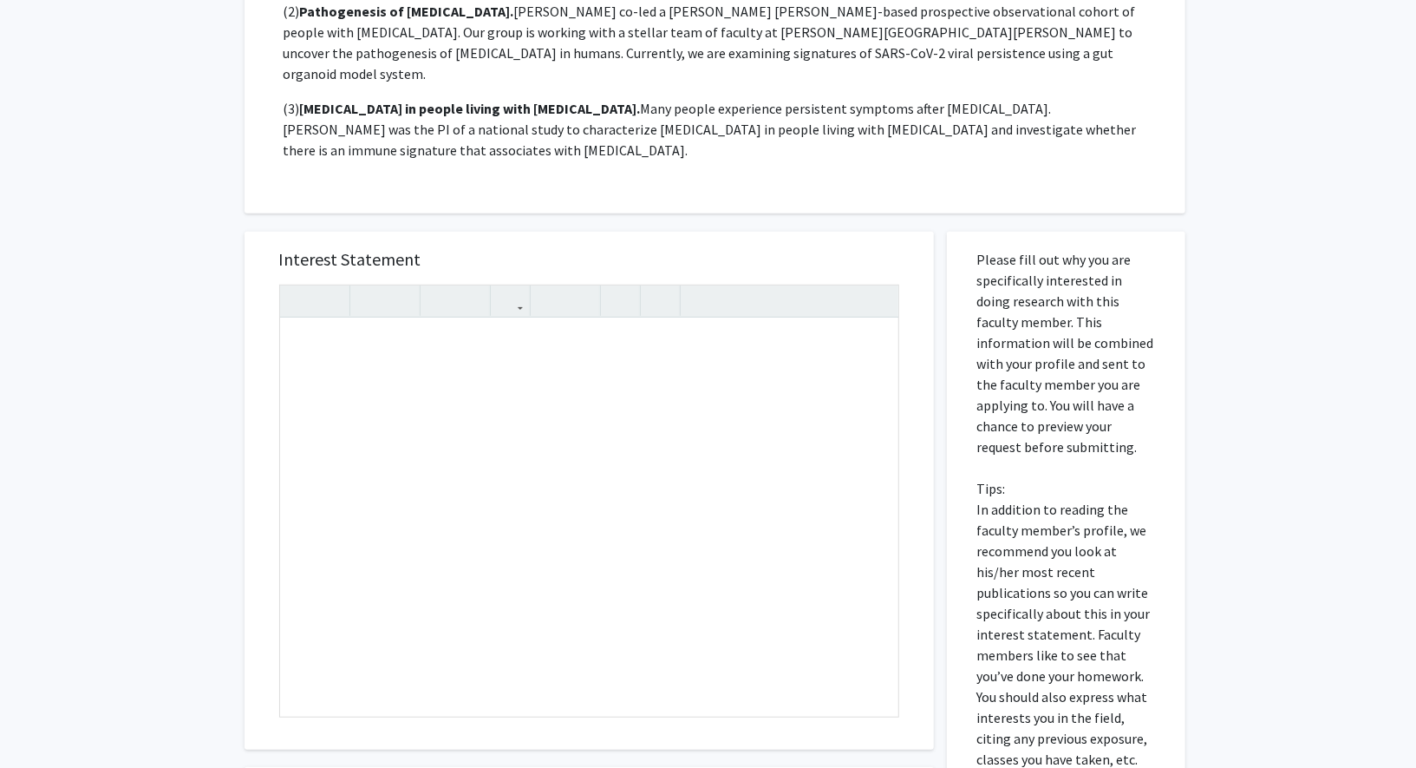
click at [73, 446] on div "All Requests Request for Annie Antar Request for Annie Antar Departments: Medic…" at bounding box center [708, 321] width 1416 height 1492
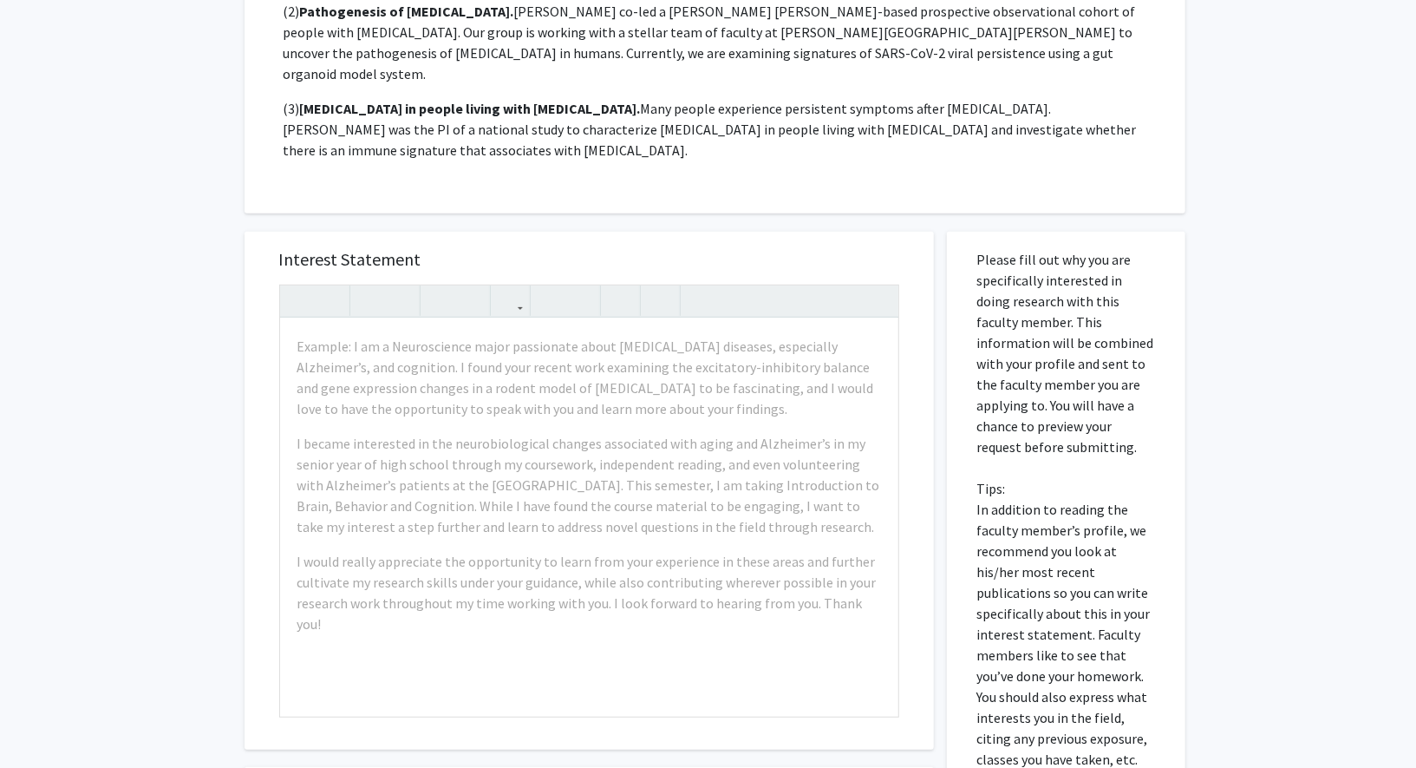
scroll to position [0, 0]
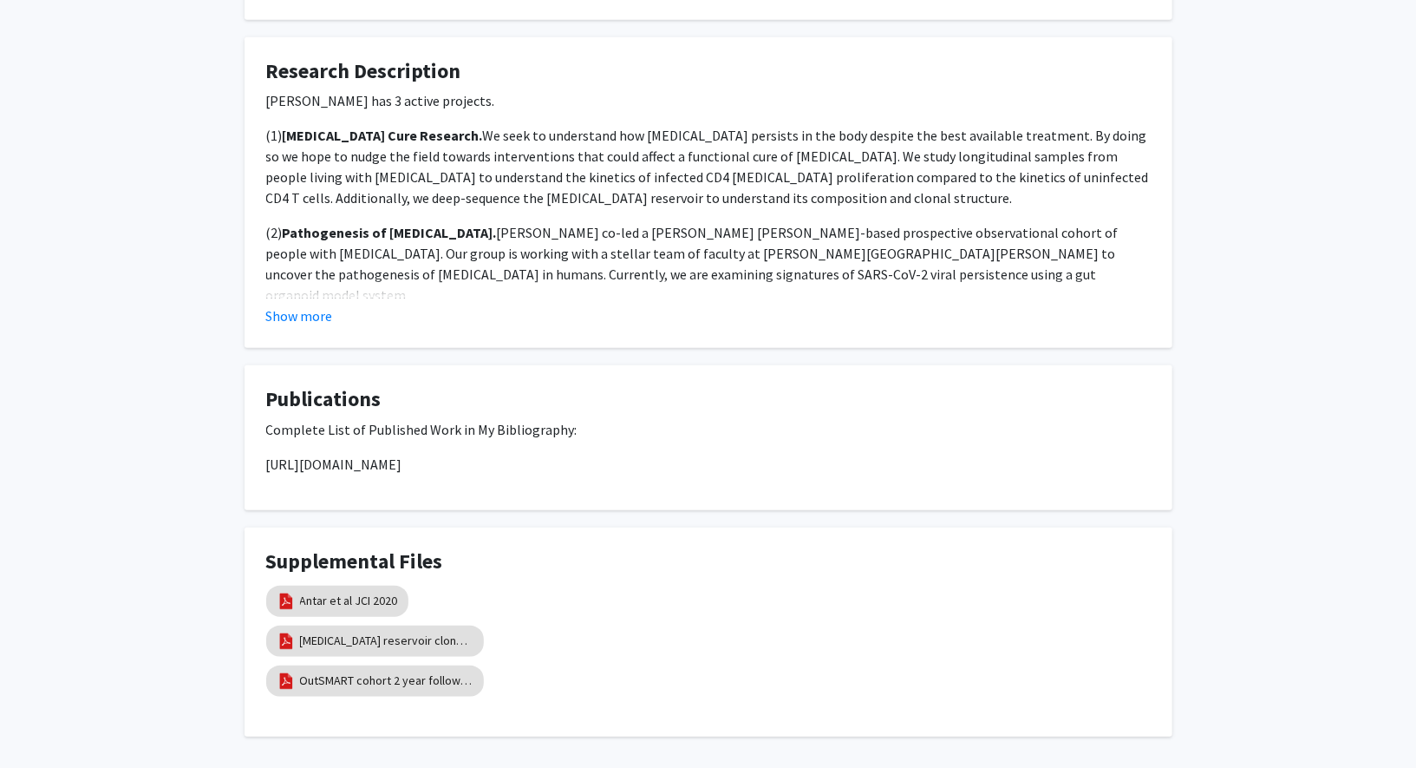
scroll to position [795, 0]
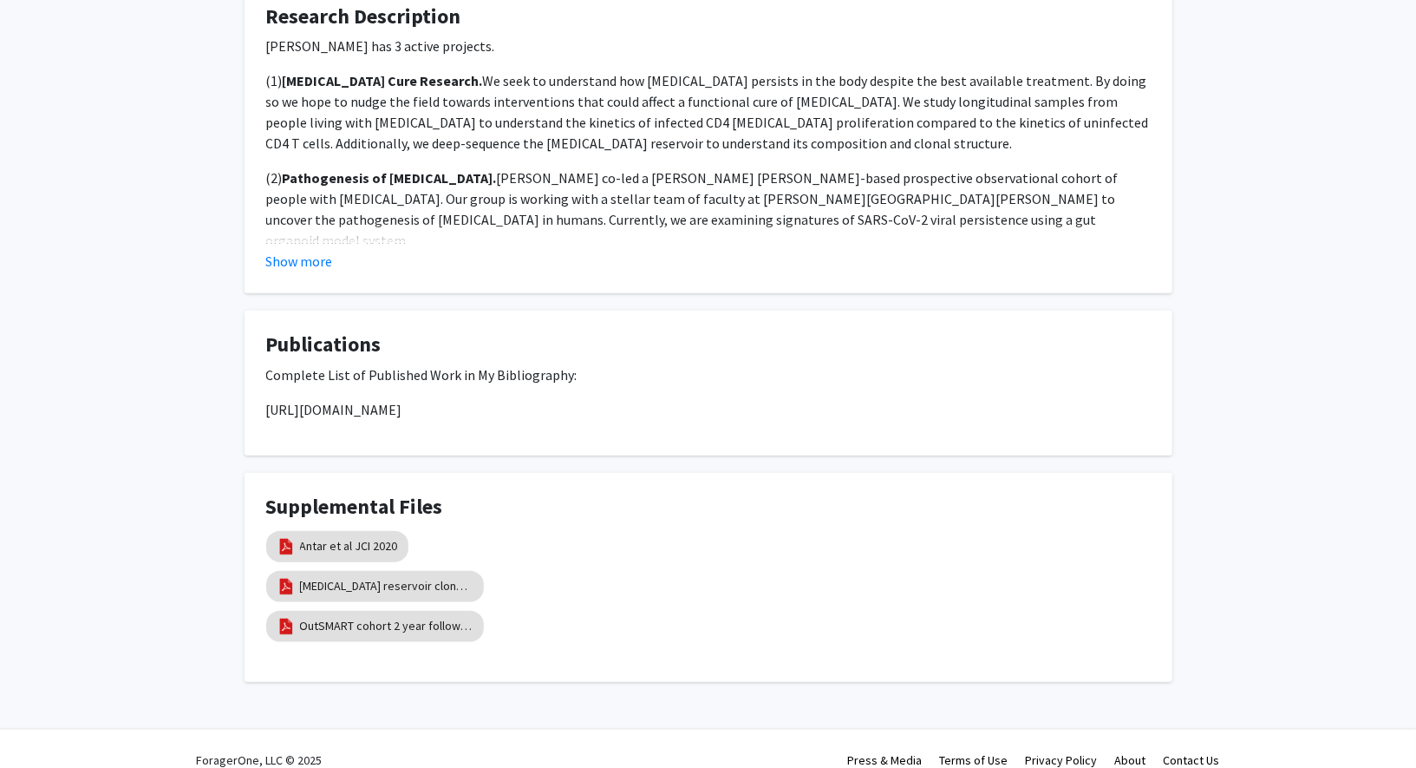
click at [664, 399] on p "https://www.ncbi.nlm.nih.gov/myncbi/1fSM4QQ5O8IQq/bibliography/public/" at bounding box center [708, 409] width 885 height 21
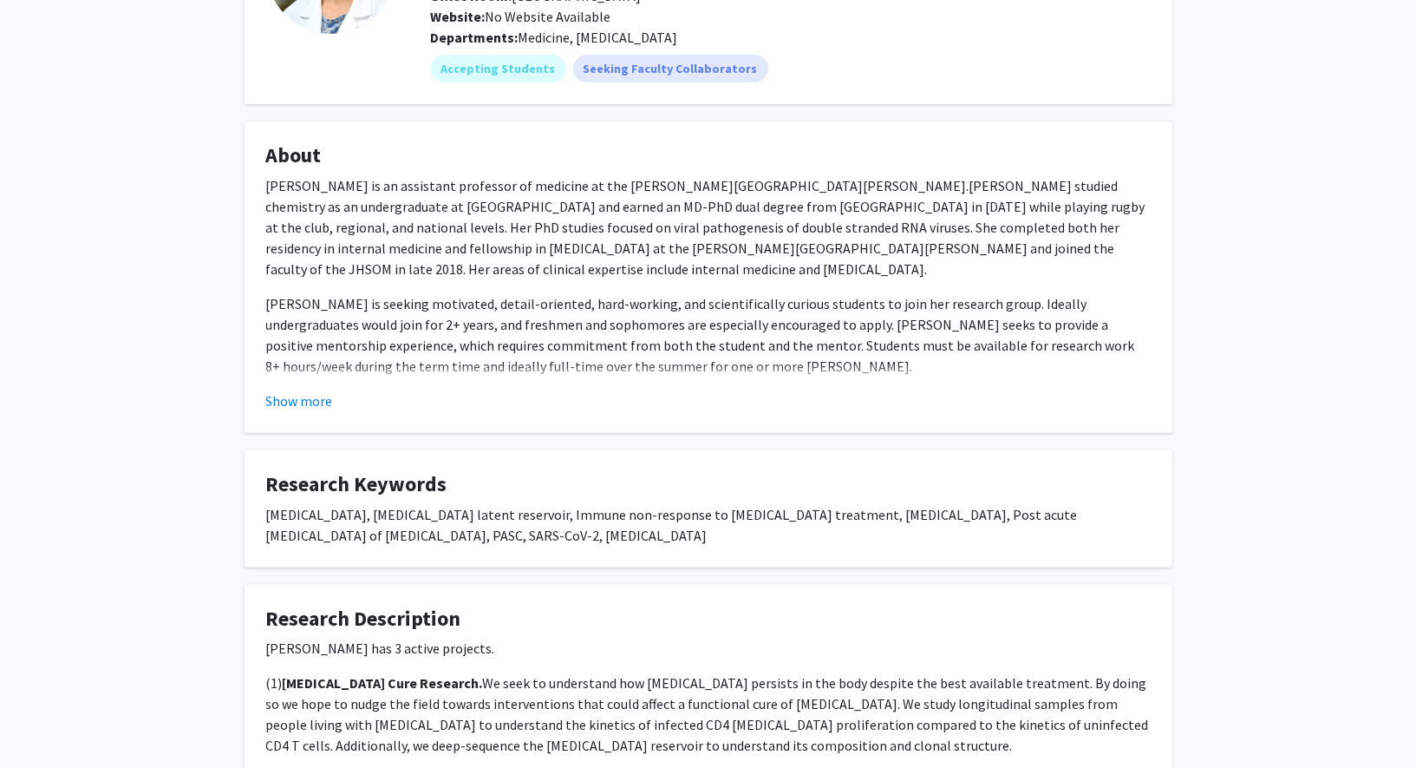
scroll to position [0, 0]
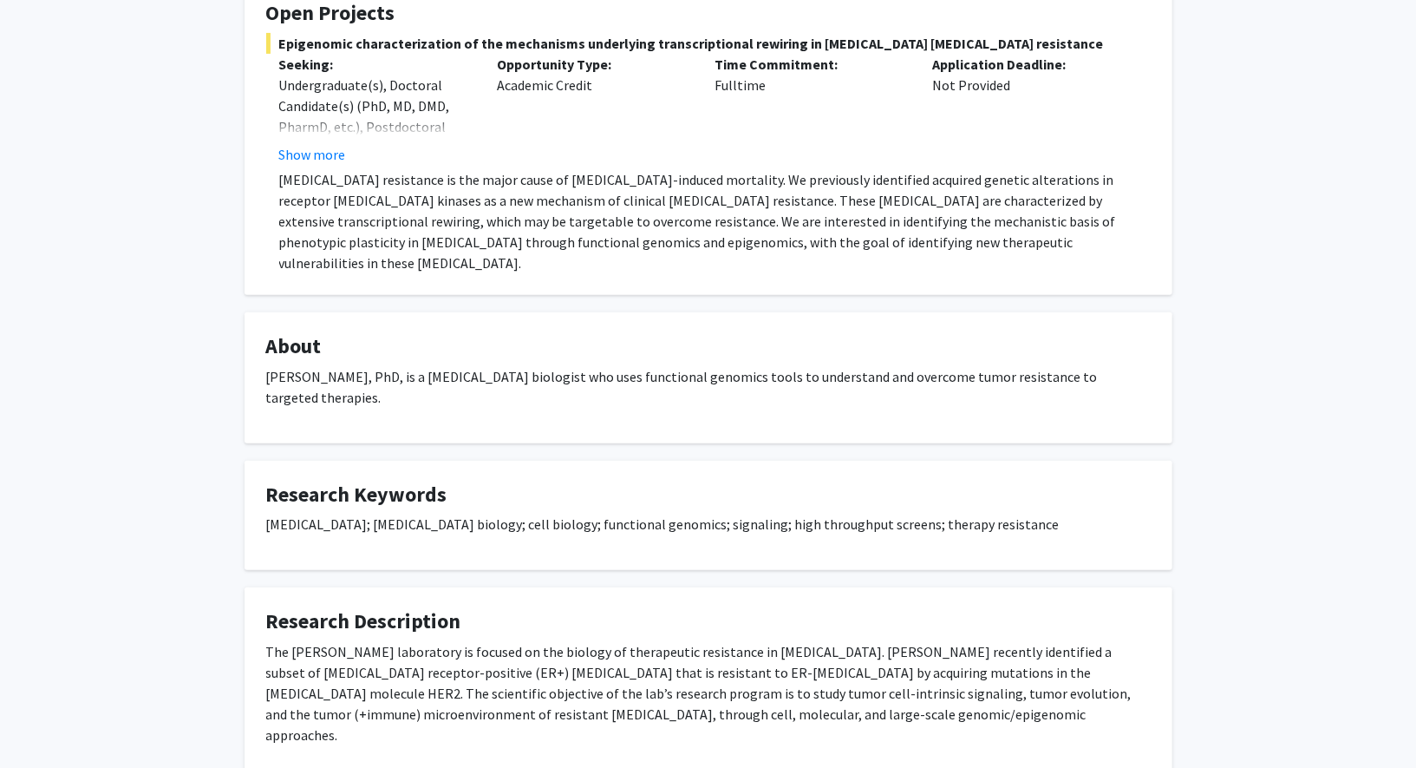
scroll to position [356, 0]
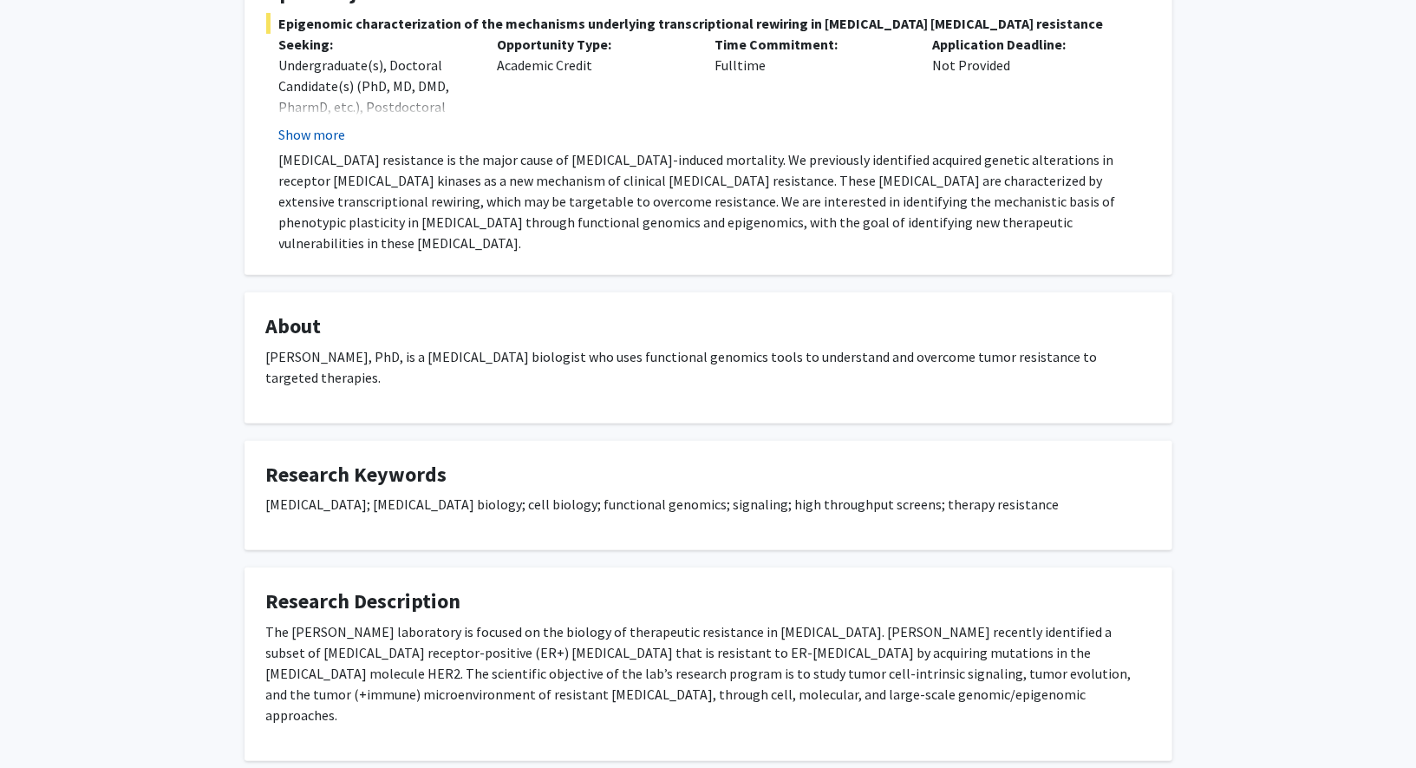
click at [330, 139] on button "Show more" at bounding box center [312, 134] width 67 height 21
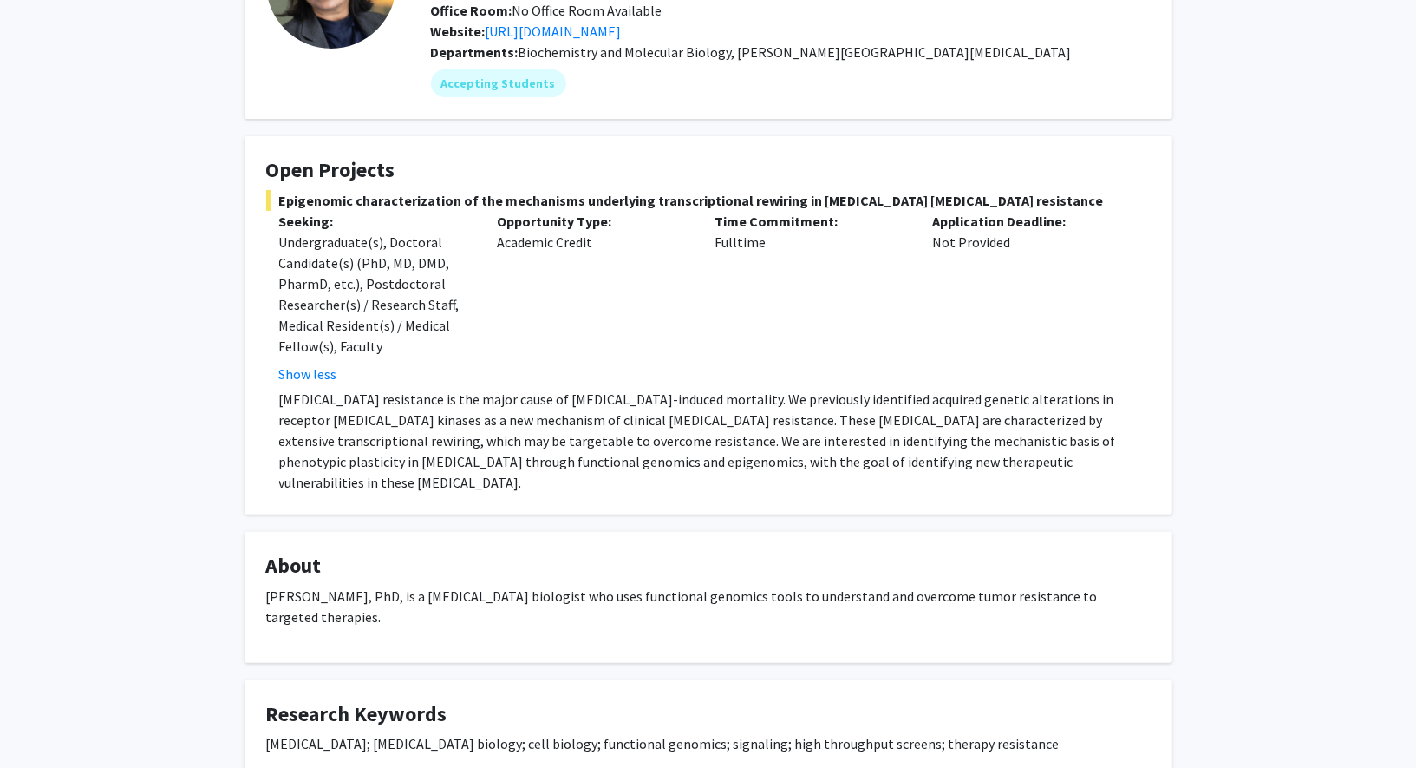
scroll to position [157, 0]
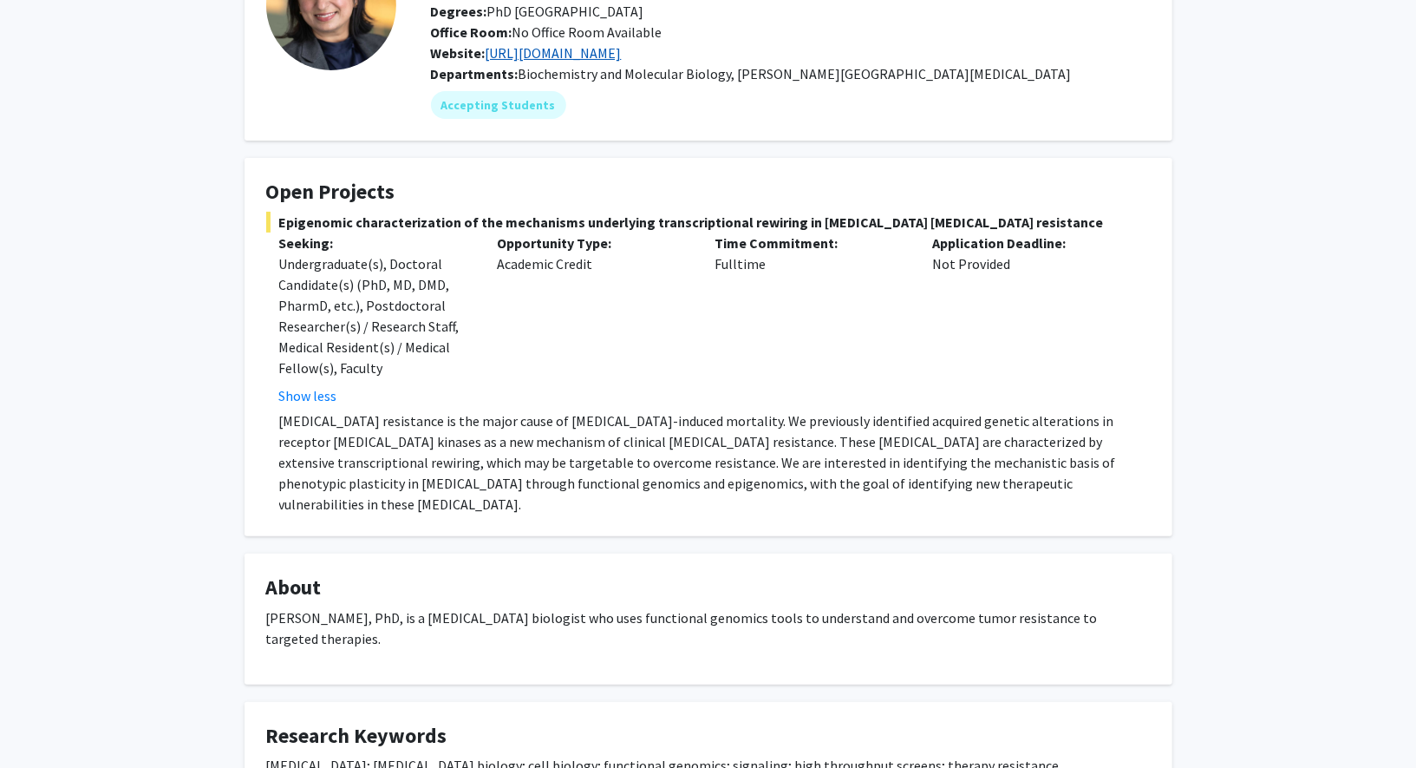
click at [575, 52] on link "[URL][DOMAIN_NAME]" at bounding box center [554, 52] width 136 height 17
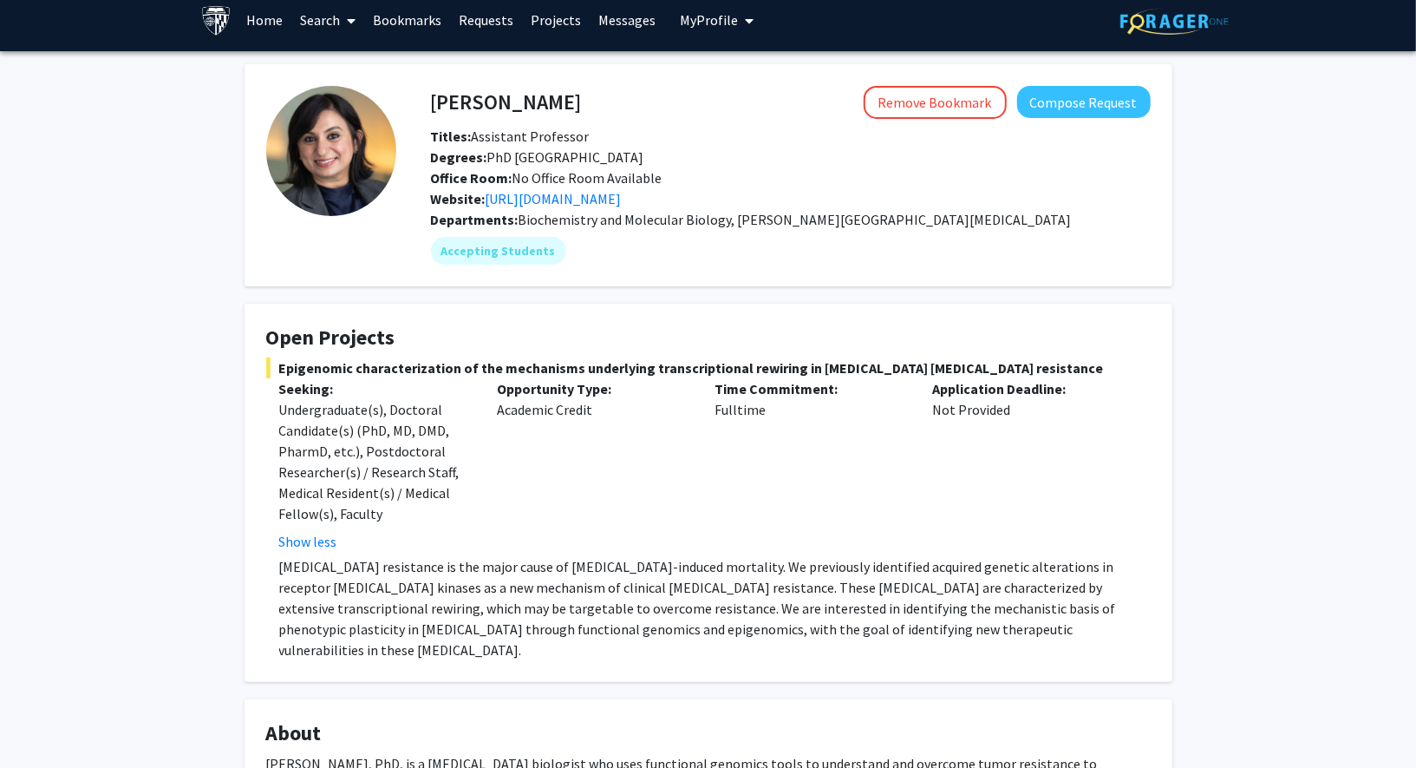
scroll to position [0, 0]
